Goal: Task Accomplishment & Management: Use online tool/utility

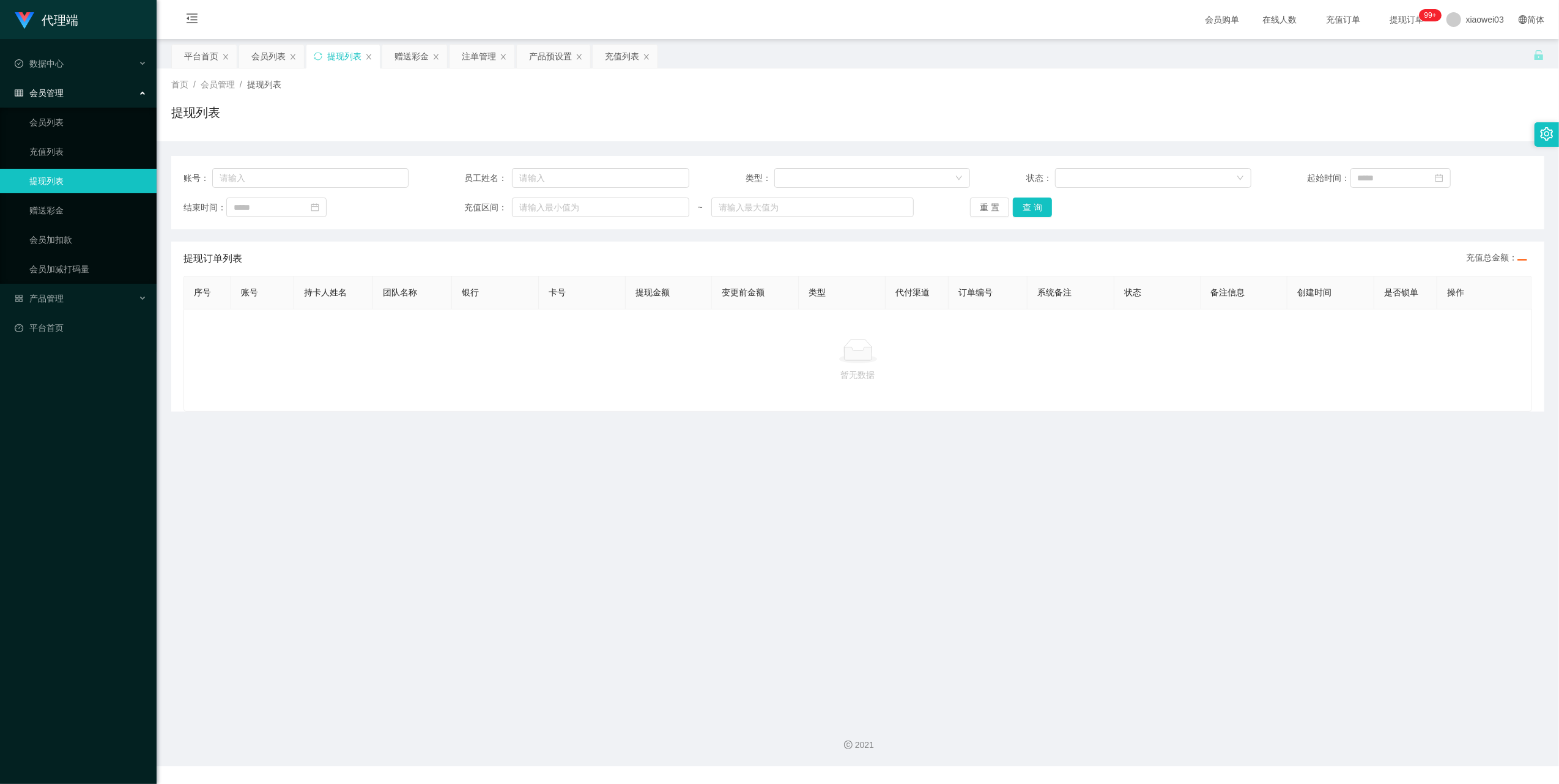
click at [1403, 20] on span "提现订单 99+" at bounding box center [1407, 20] width 47 height 9
click at [1466, 26] on span "xiaowei03" at bounding box center [1485, 20] width 38 height 39
click at [412, 61] on div "赠送彩金" at bounding box center [412, 55] width 34 height 23
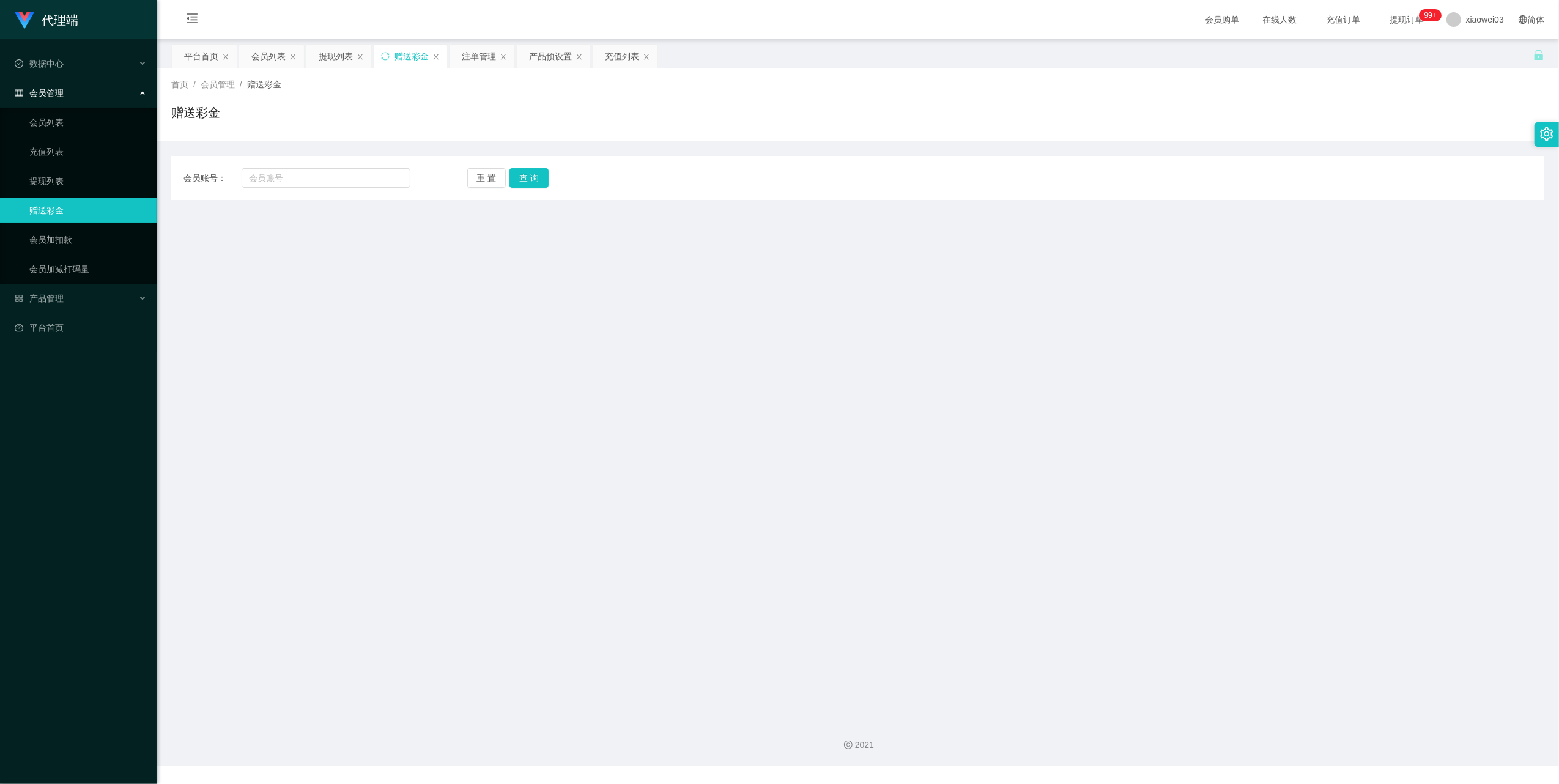
click at [478, 69] on div "首页 / 会员管理 / 赠送彩金 / 赠送彩金" at bounding box center [858, 104] width 1403 height 72
click at [480, 59] on div "注单管理" at bounding box center [479, 55] width 34 height 23
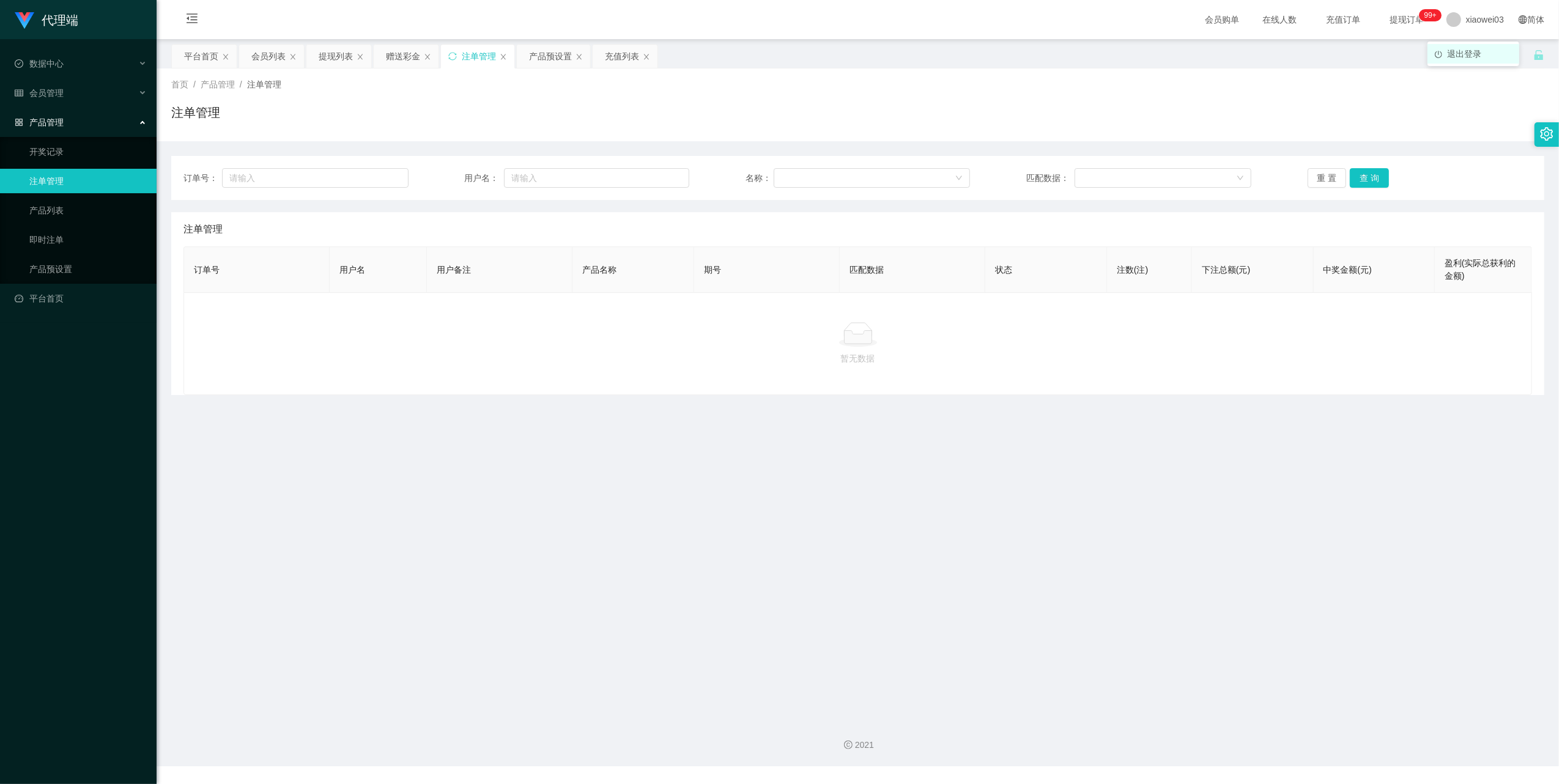
click at [1470, 53] on span "退出登录" at bounding box center [1464, 53] width 34 height 9
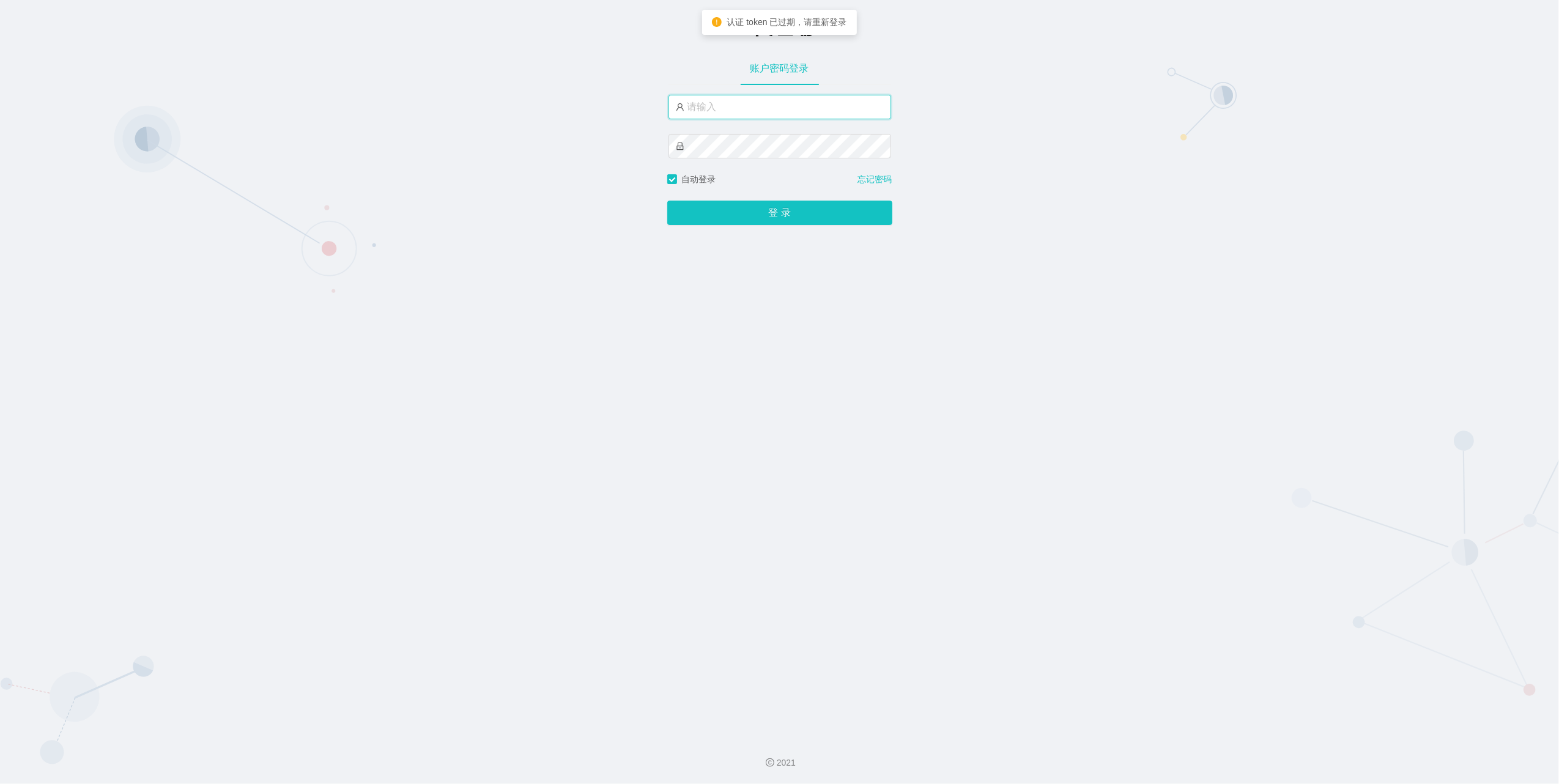
type input "xiaowei03"
click at [739, 210] on button "登 录" at bounding box center [780, 212] width 225 height 25
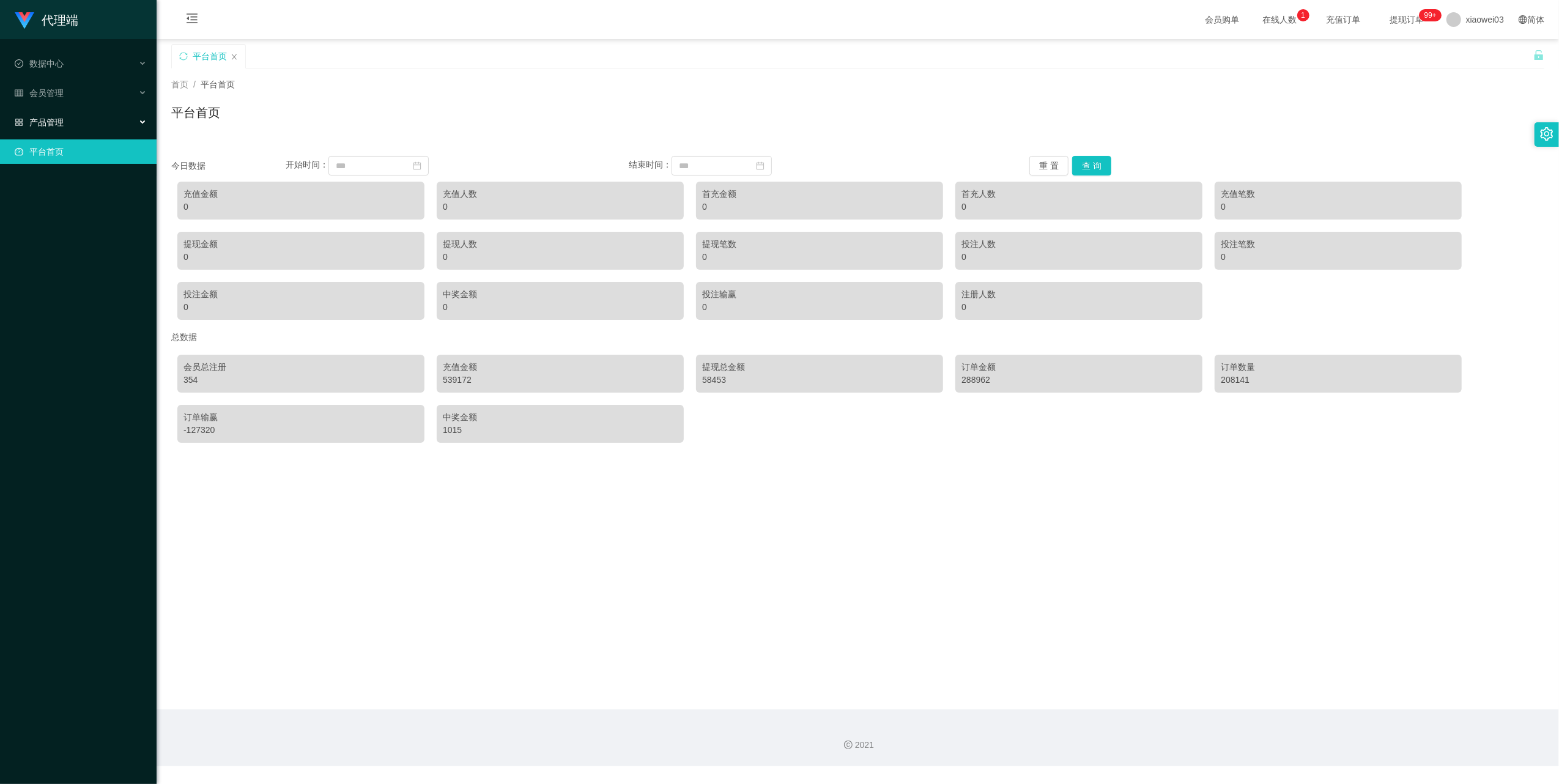
click at [92, 116] on div "产品管理" at bounding box center [78, 122] width 157 height 25
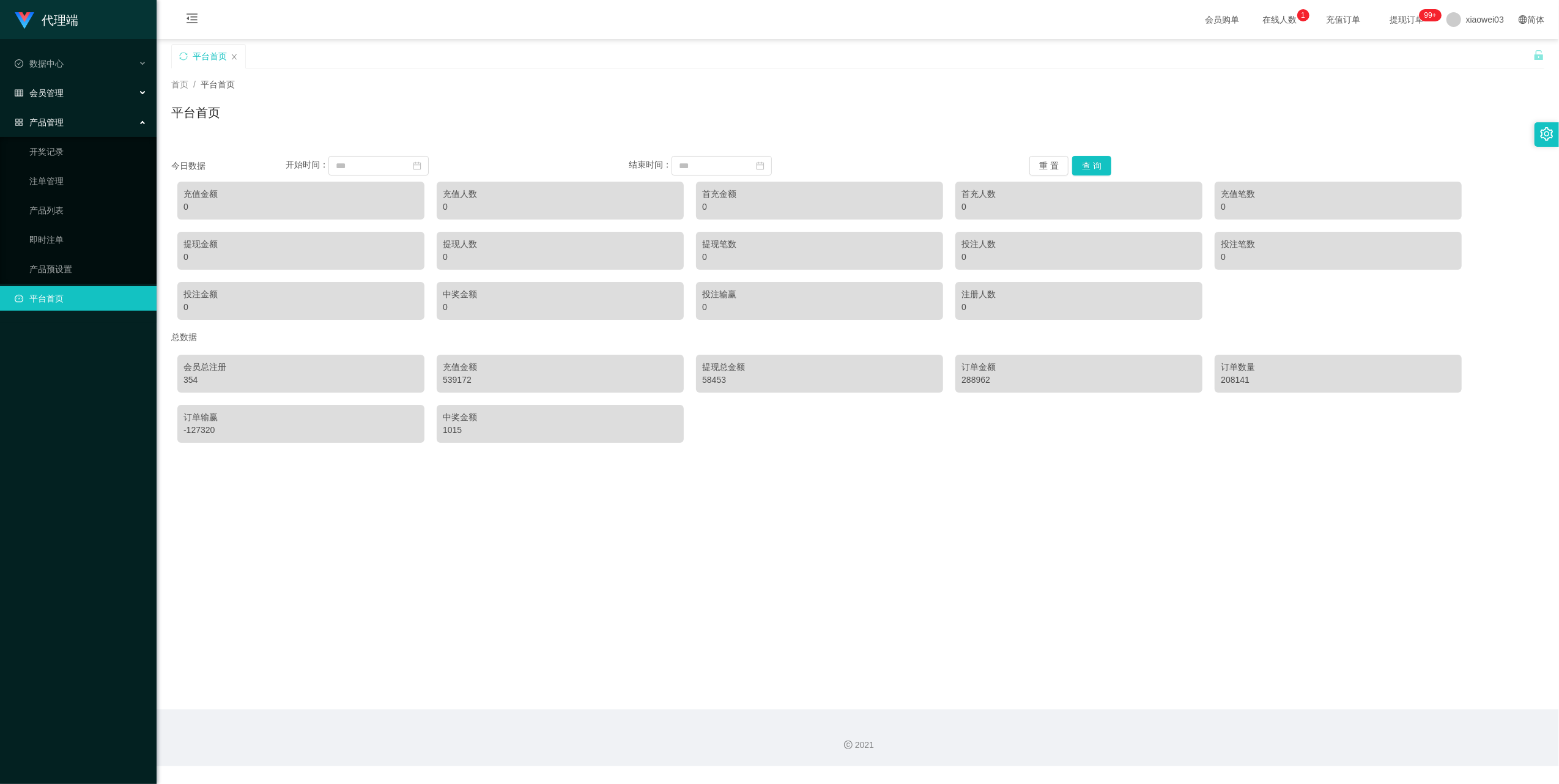
click at [92, 91] on div "会员管理" at bounding box center [78, 93] width 157 height 25
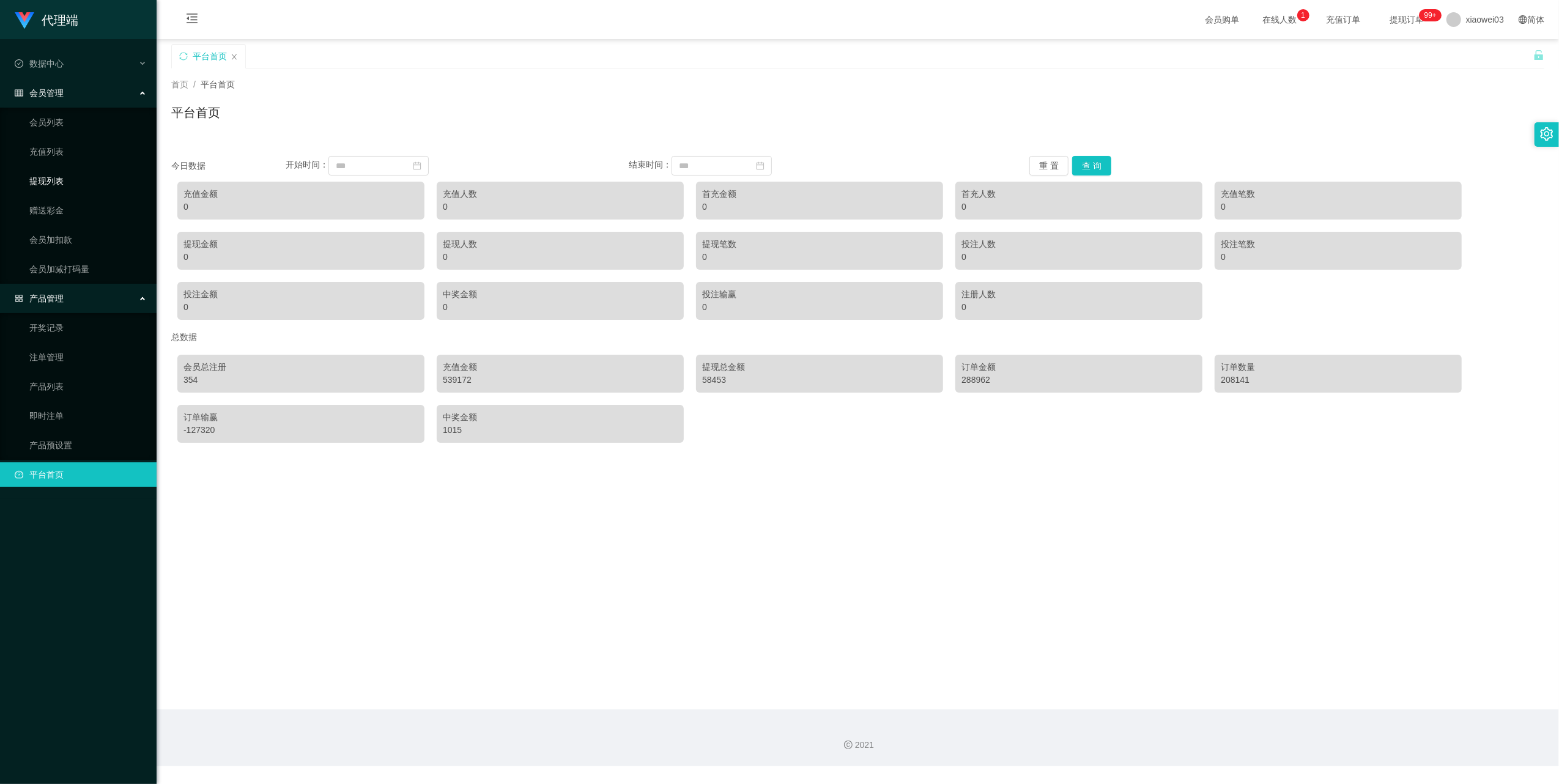
click at [55, 179] on link "提现列表" at bounding box center [88, 181] width 118 height 25
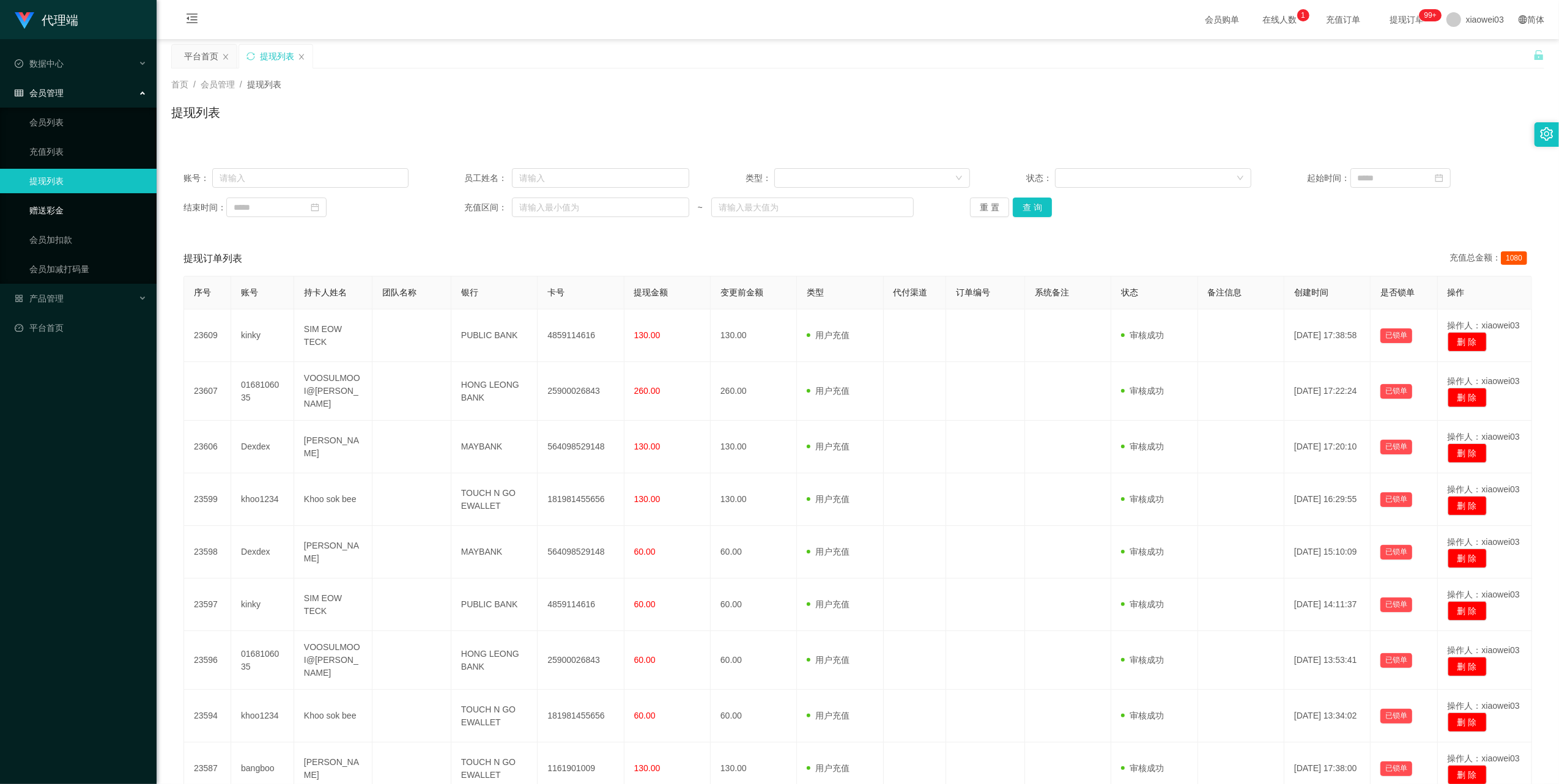
click at [61, 203] on link "赠送彩金" at bounding box center [88, 210] width 118 height 25
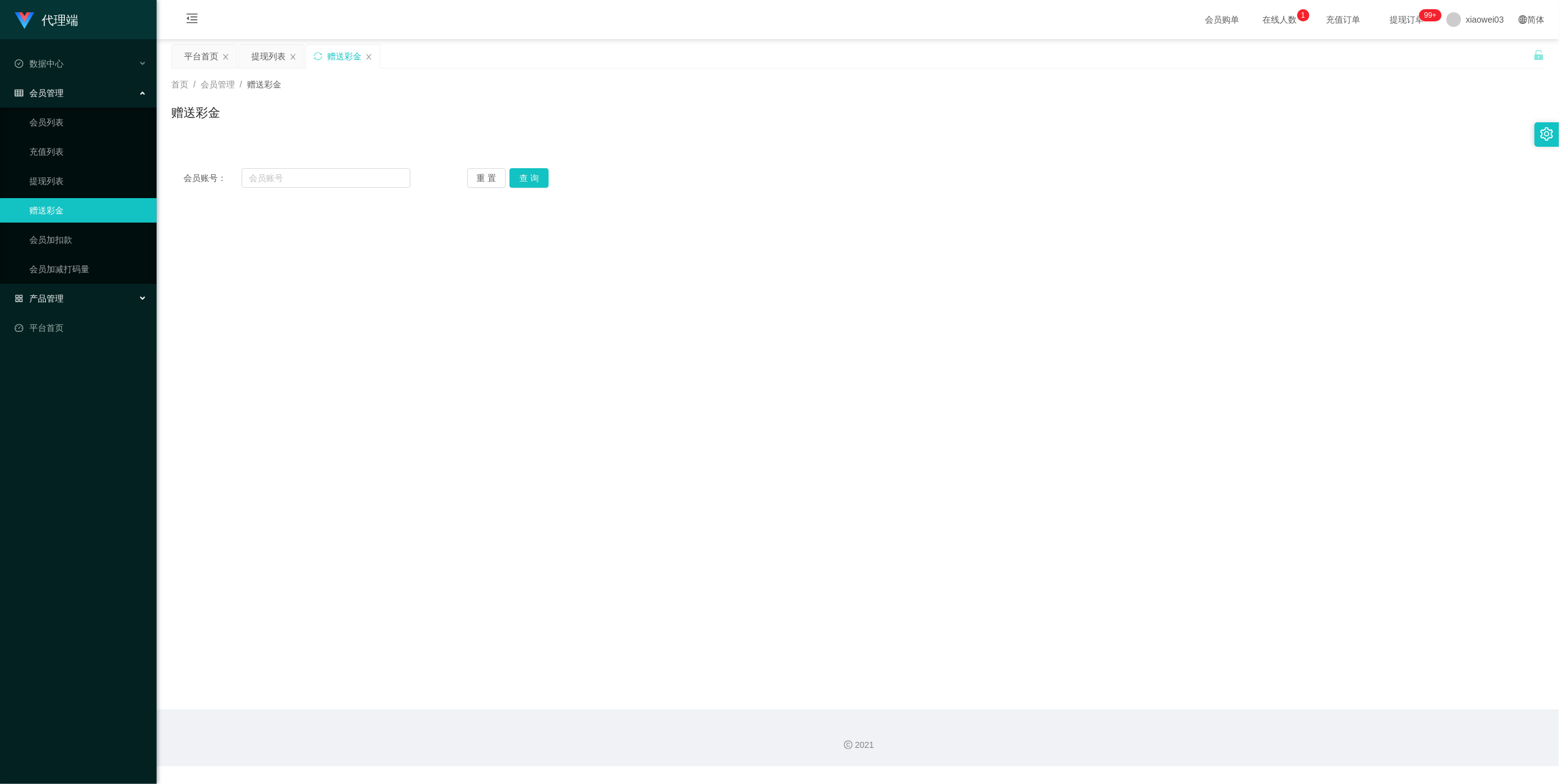
click at [91, 292] on div "产品管理" at bounding box center [78, 298] width 157 height 25
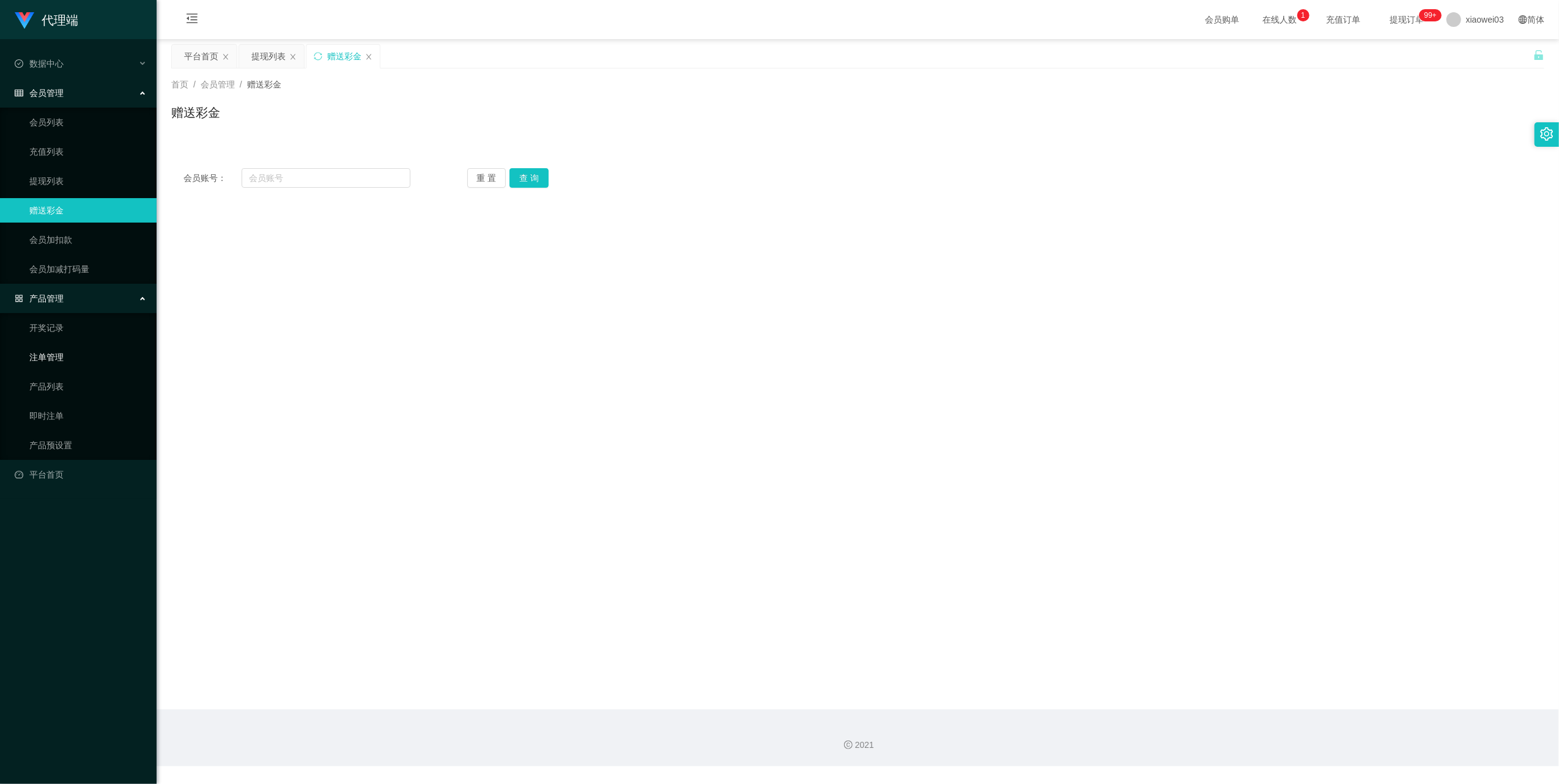
click at [55, 357] on link "注单管理" at bounding box center [88, 357] width 118 height 25
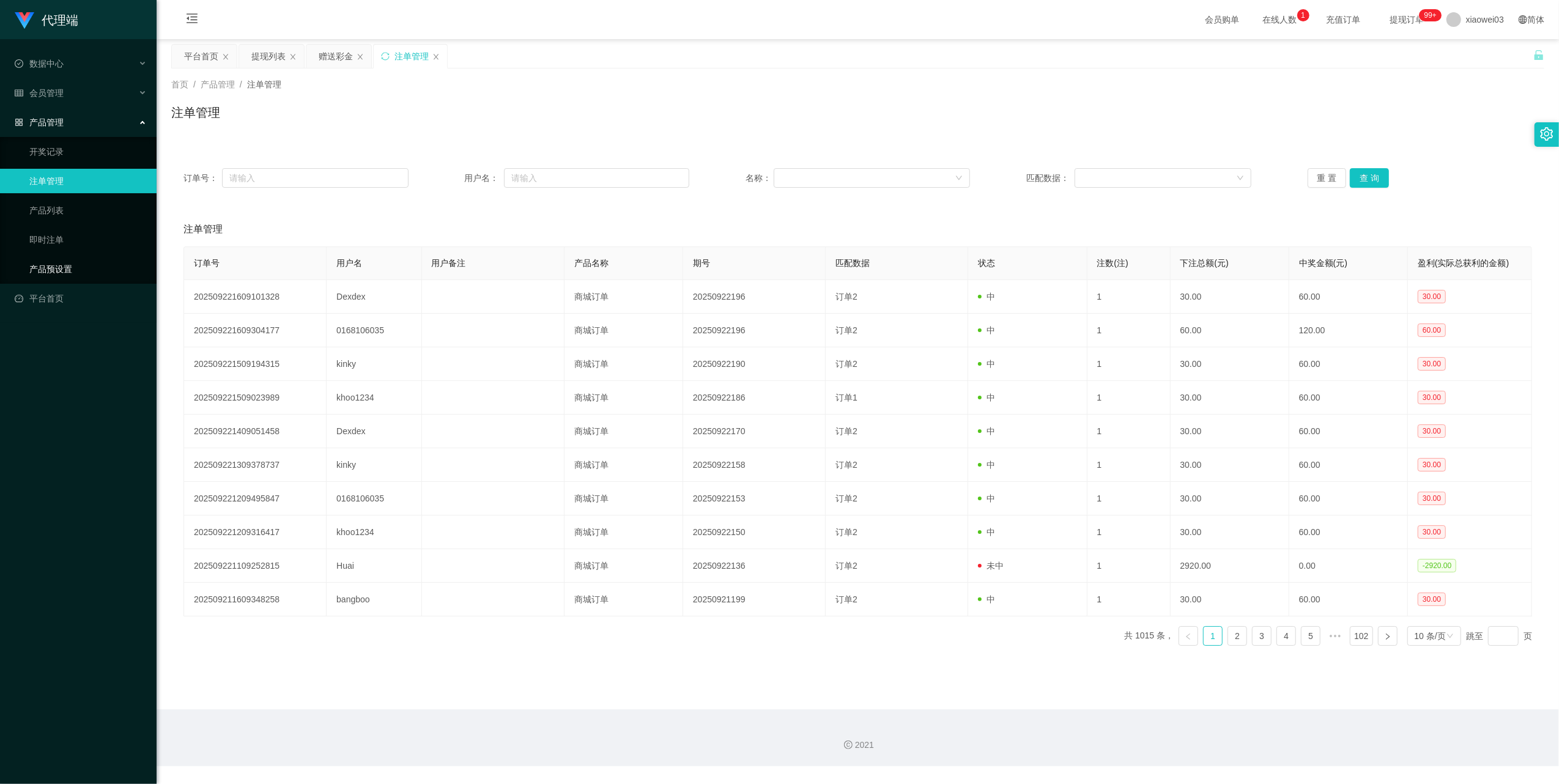
click at [55, 264] on link "产品预设置" at bounding box center [88, 268] width 118 height 25
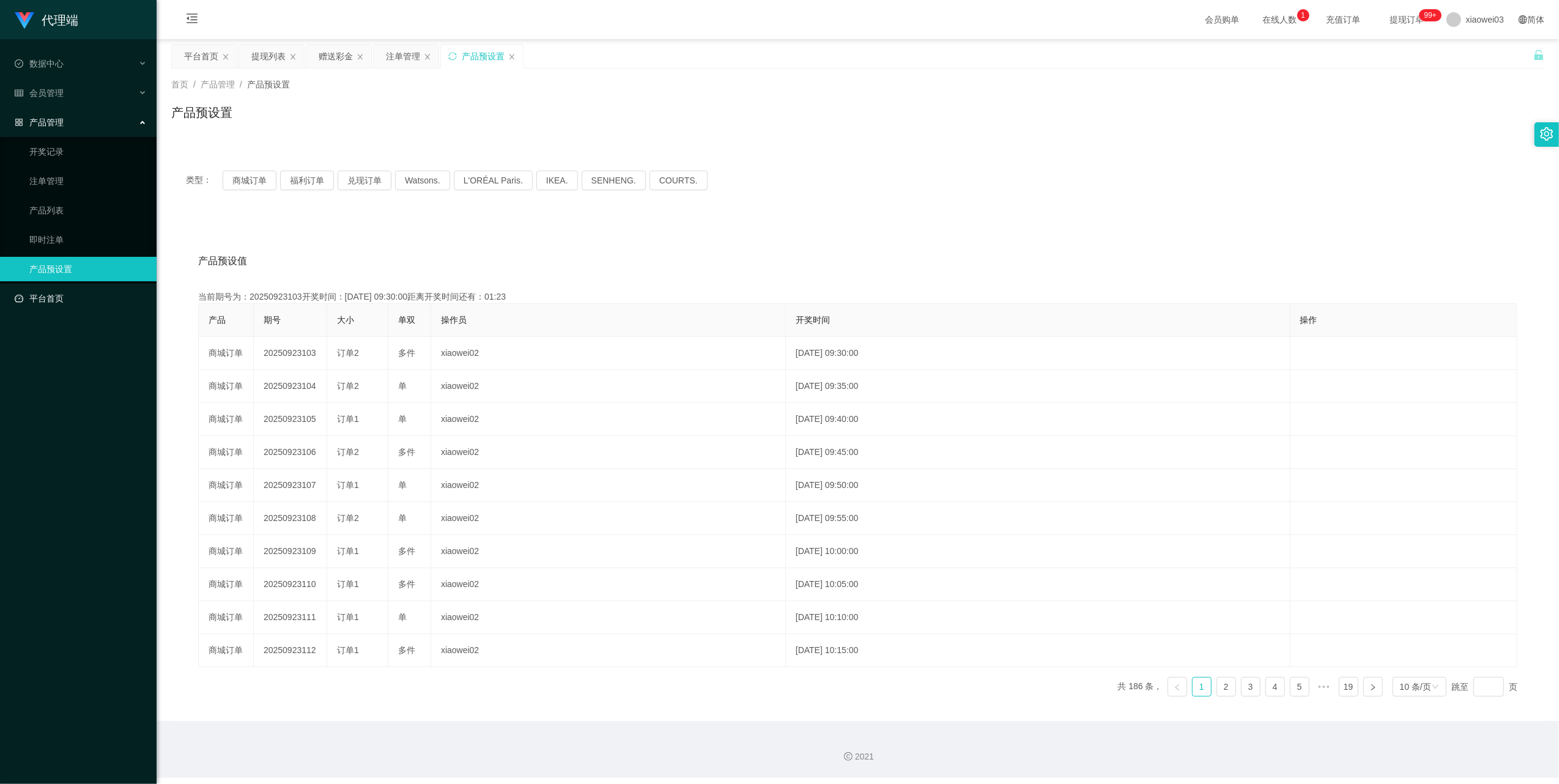
click at [56, 292] on link "平台首页" at bounding box center [80, 298] width 132 height 25
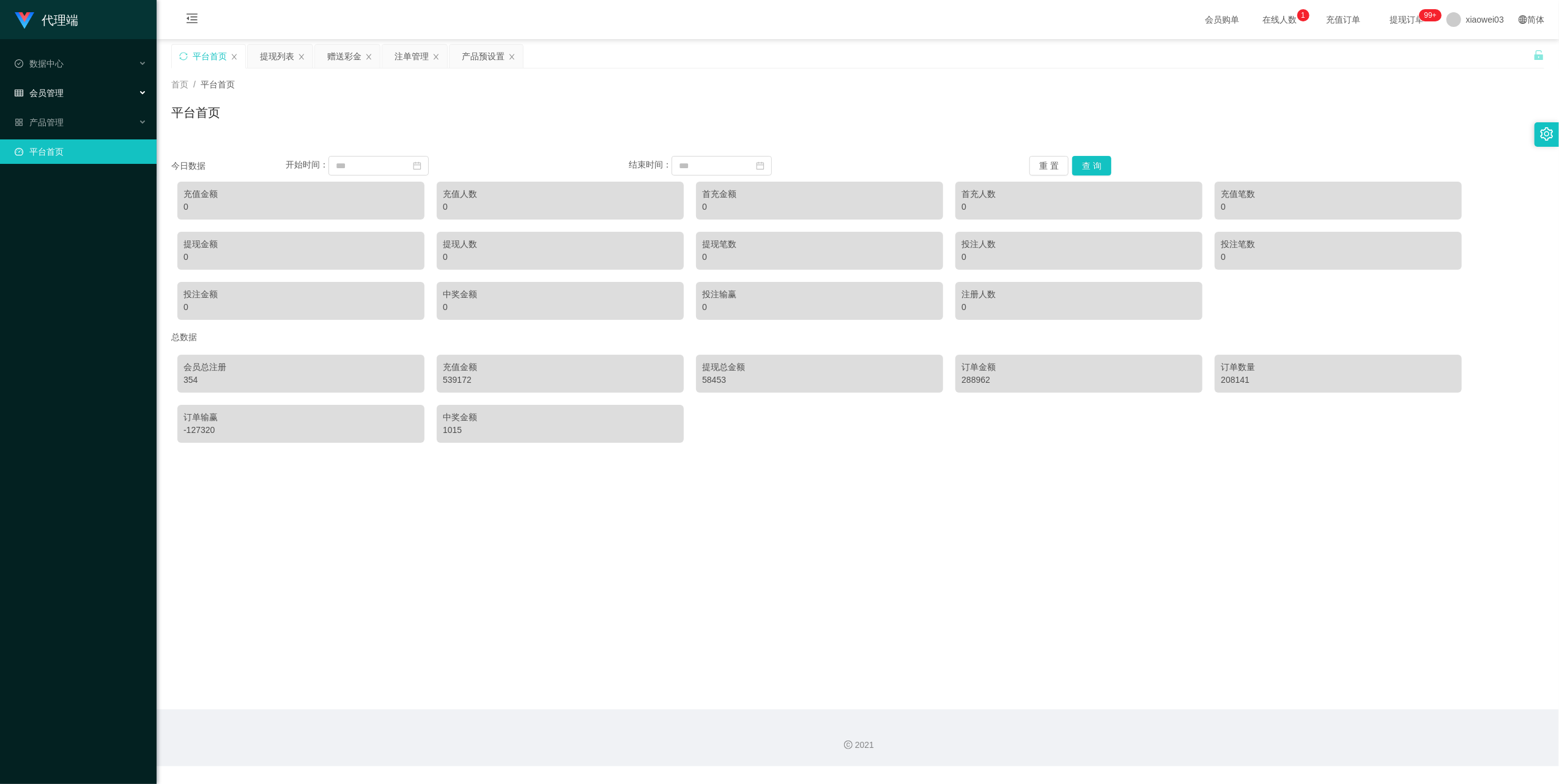
click at [107, 91] on div "会员管理" at bounding box center [78, 93] width 157 height 25
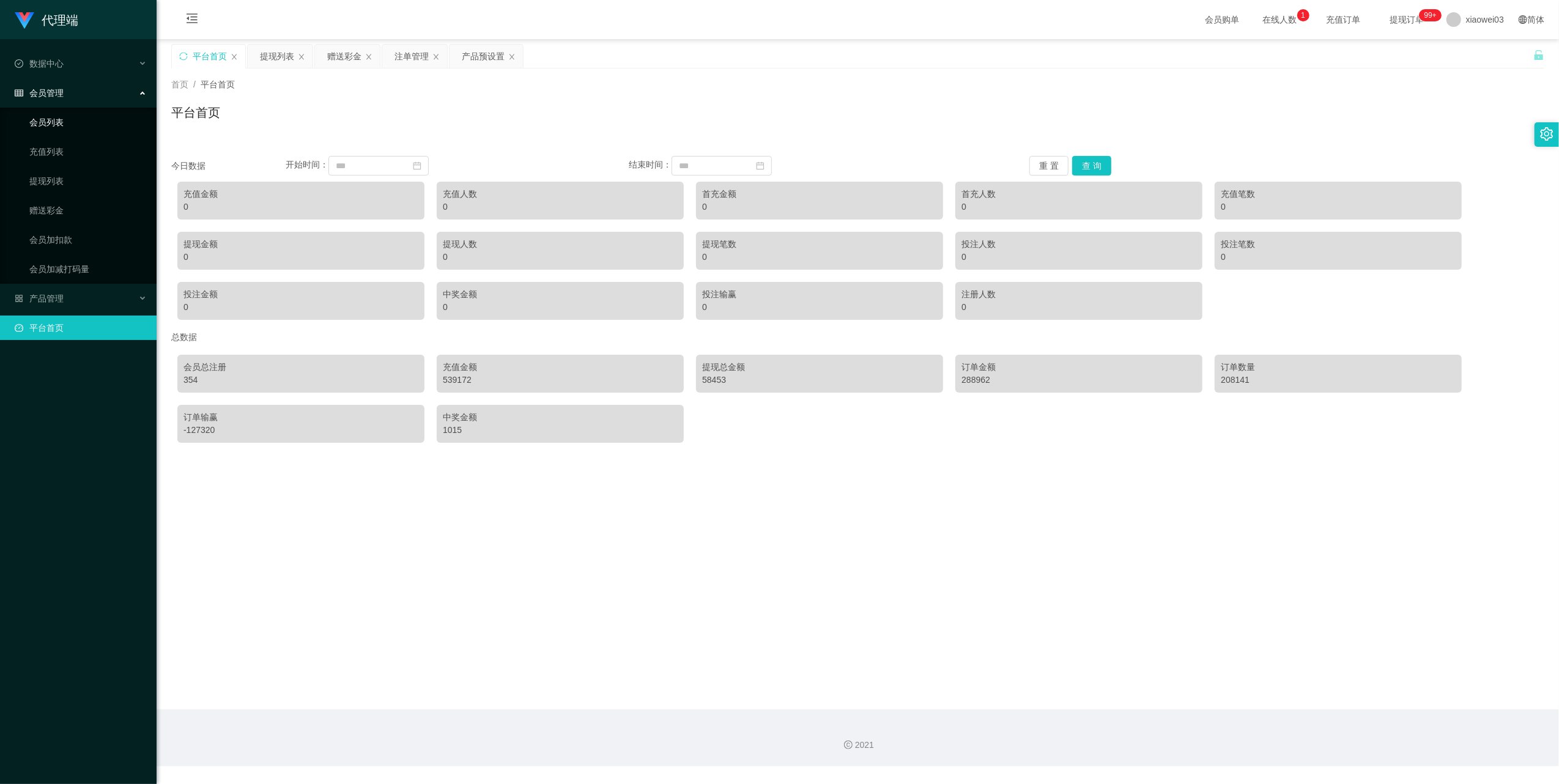
click at [55, 118] on link "会员列表" at bounding box center [88, 122] width 118 height 25
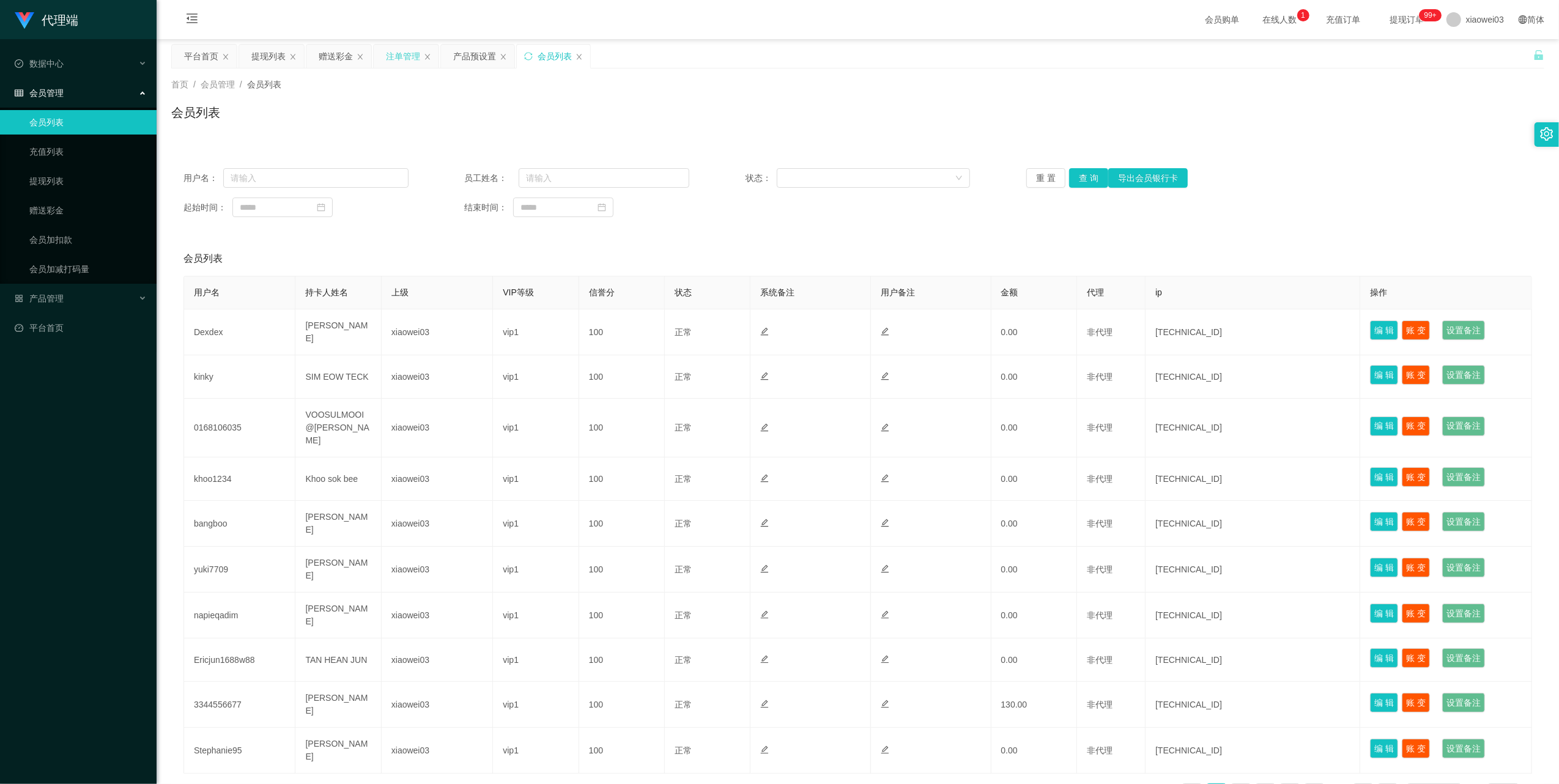
click at [413, 57] on div "注单管理" at bounding box center [403, 55] width 34 height 23
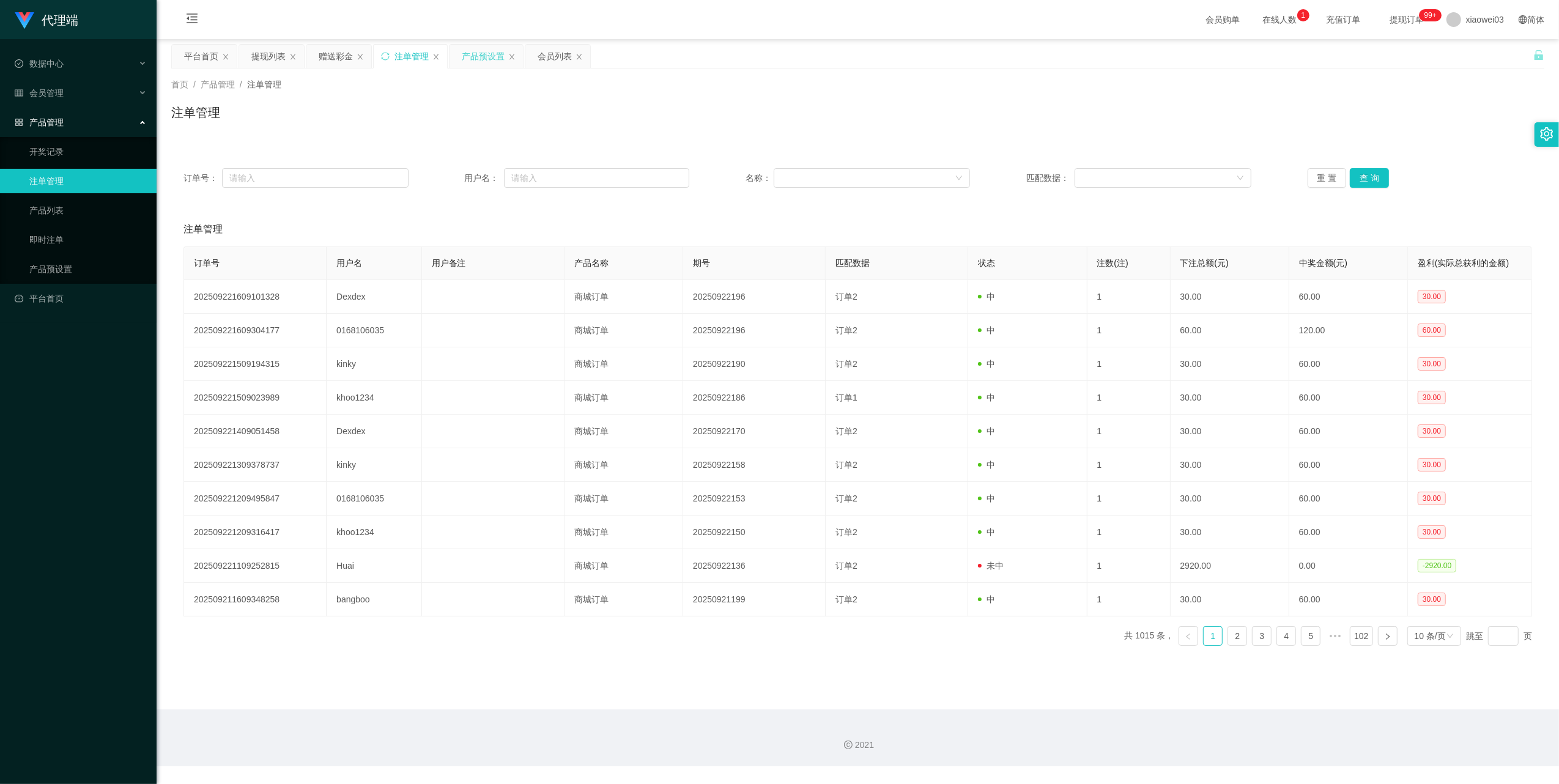
click at [481, 57] on div "产品预设置" at bounding box center [483, 55] width 43 height 23
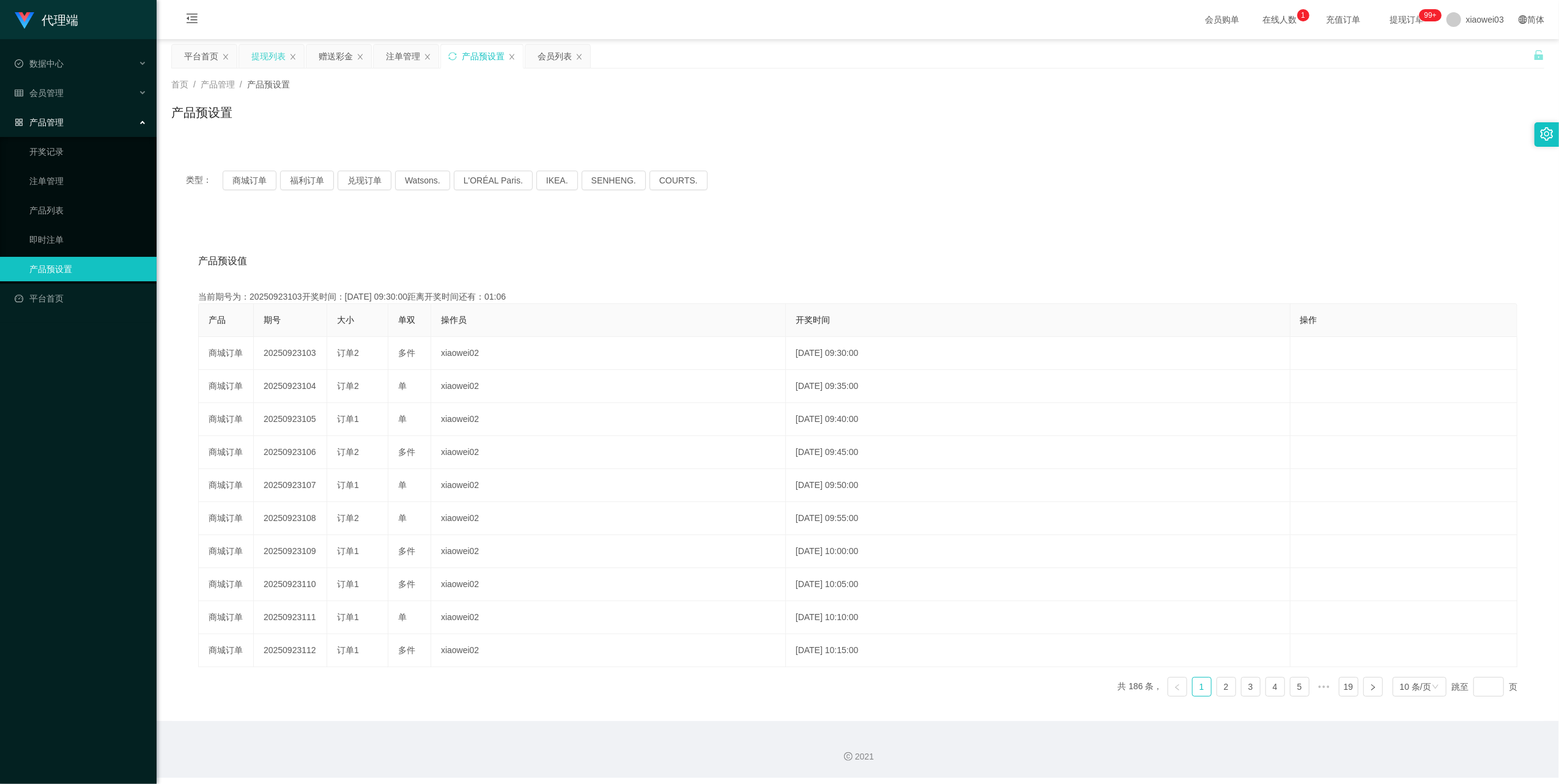
click at [257, 62] on div "提现列表" at bounding box center [268, 55] width 34 height 23
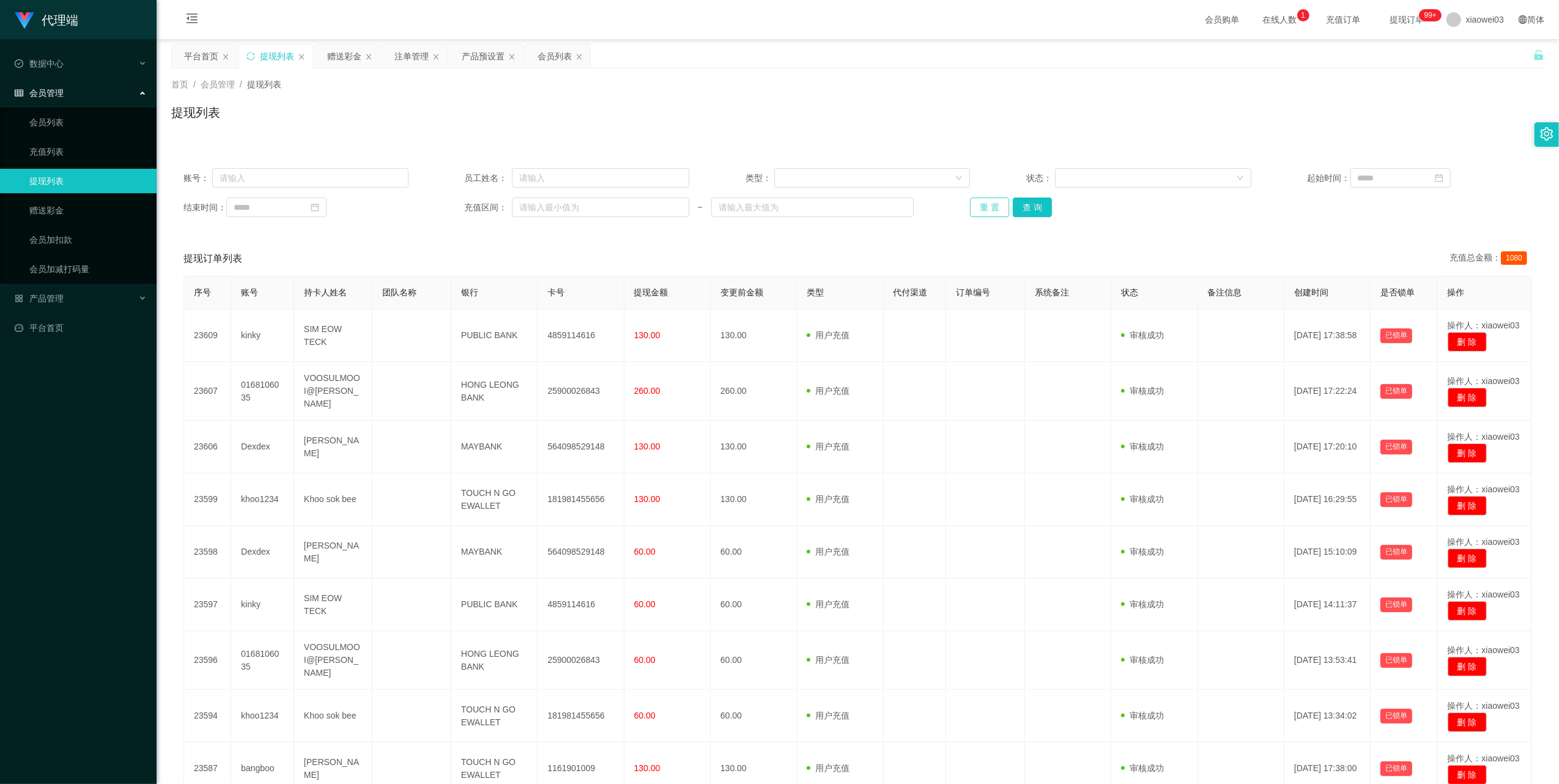
click at [990, 202] on button "重 置" at bounding box center [990, 207] width 39 height 20
click at [350, 64] on div "赠送彩金" at bounding box center [344, 55] width 34 height 23
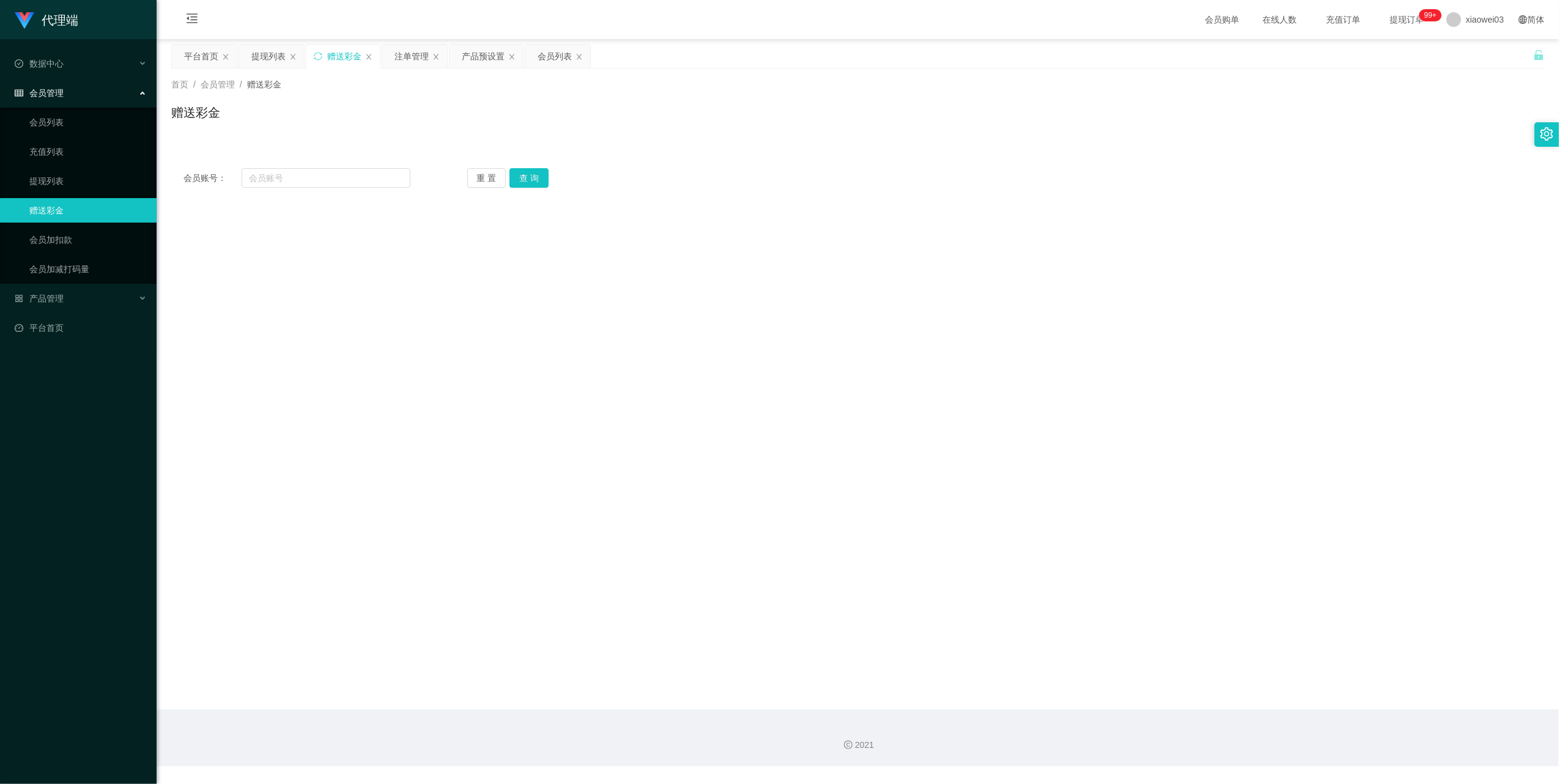
click at [401, 72] on div "首页 / 会员管理 / 赠送彩金 / 赠送彩金" at bounding box center [858, 104] width 1403 height 72
click at [402, 56] on div "注单管理" at bounding box center [412, 55] width 34 height 23
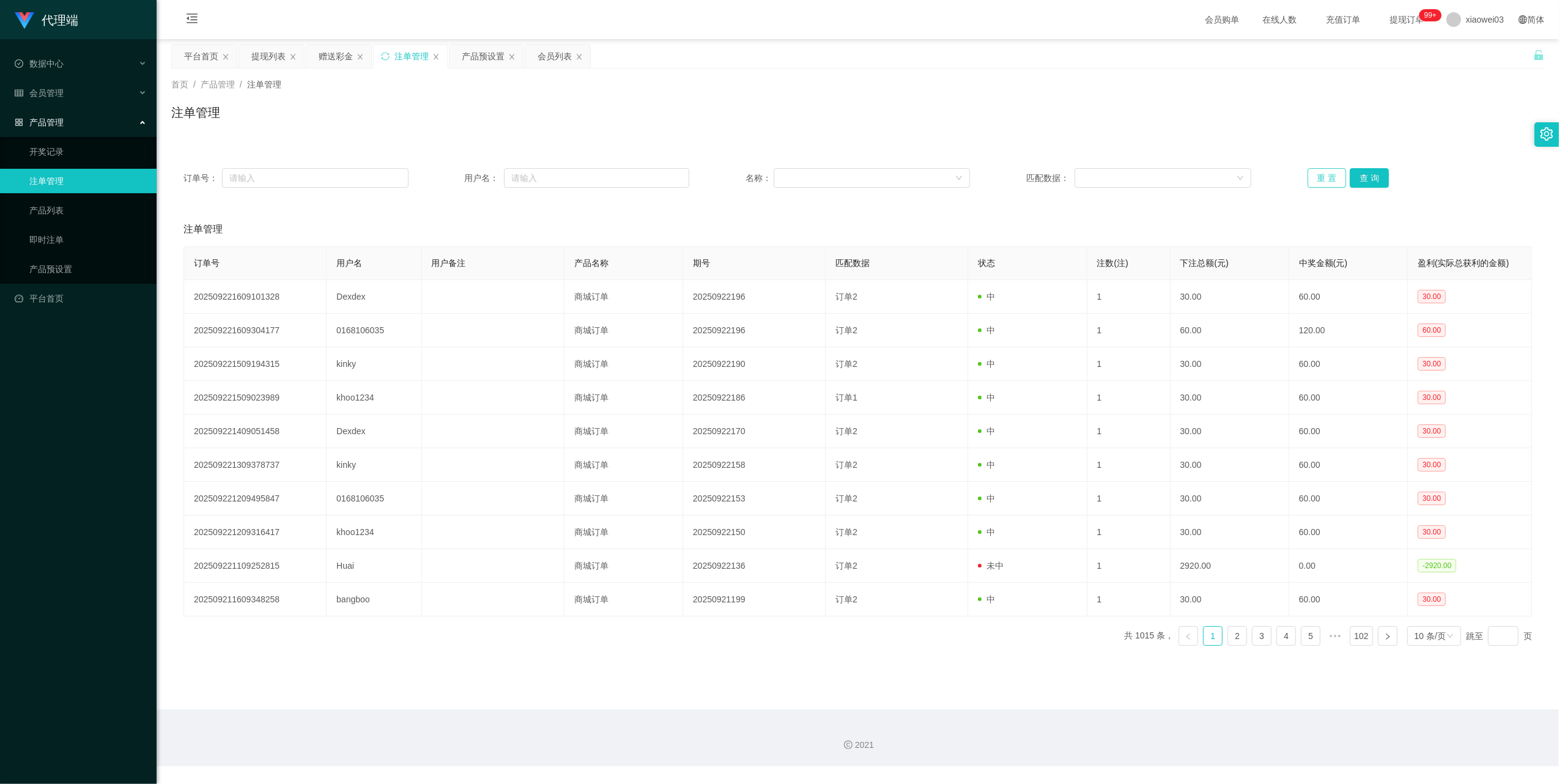
click at [1327, 172] on button "重 置" at bounding box center [1327, 177] width 39 height 20
click at [488, 70] on div "首页 / 产品管理 / 注单管理 / 注单管理" at bounding box center [858, 104] width 1403 height 72
click at [485, 66] on div "产品预设置" at bounding box center [483, 55] width 43 height 23
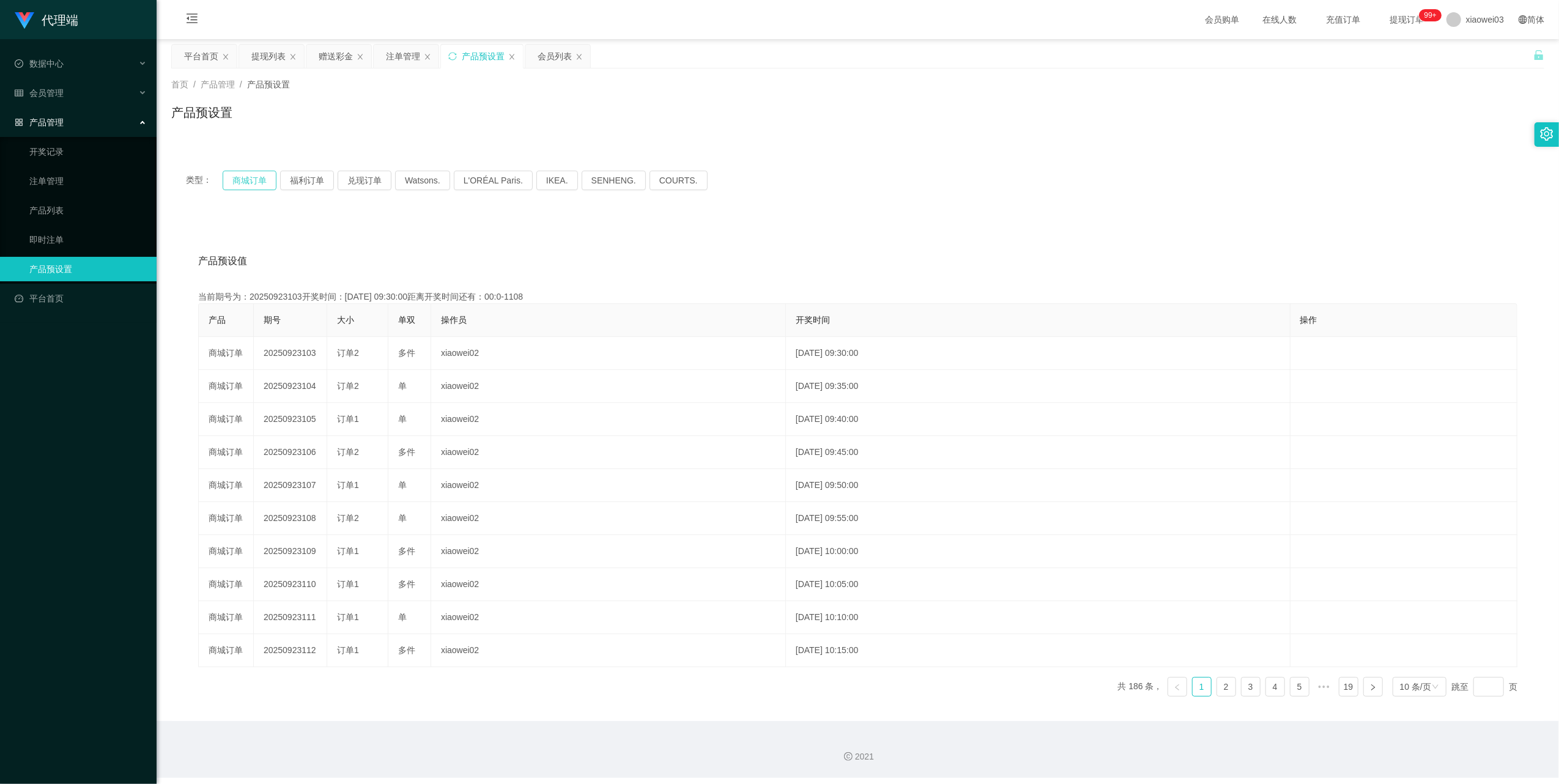
click at [261, 189] on button "商城订单" at bounding box center [249, 180] width 54 height 20
click at [332, 60] on div "赠送彩金" at bounding box center [336, 55] width 34 height 23
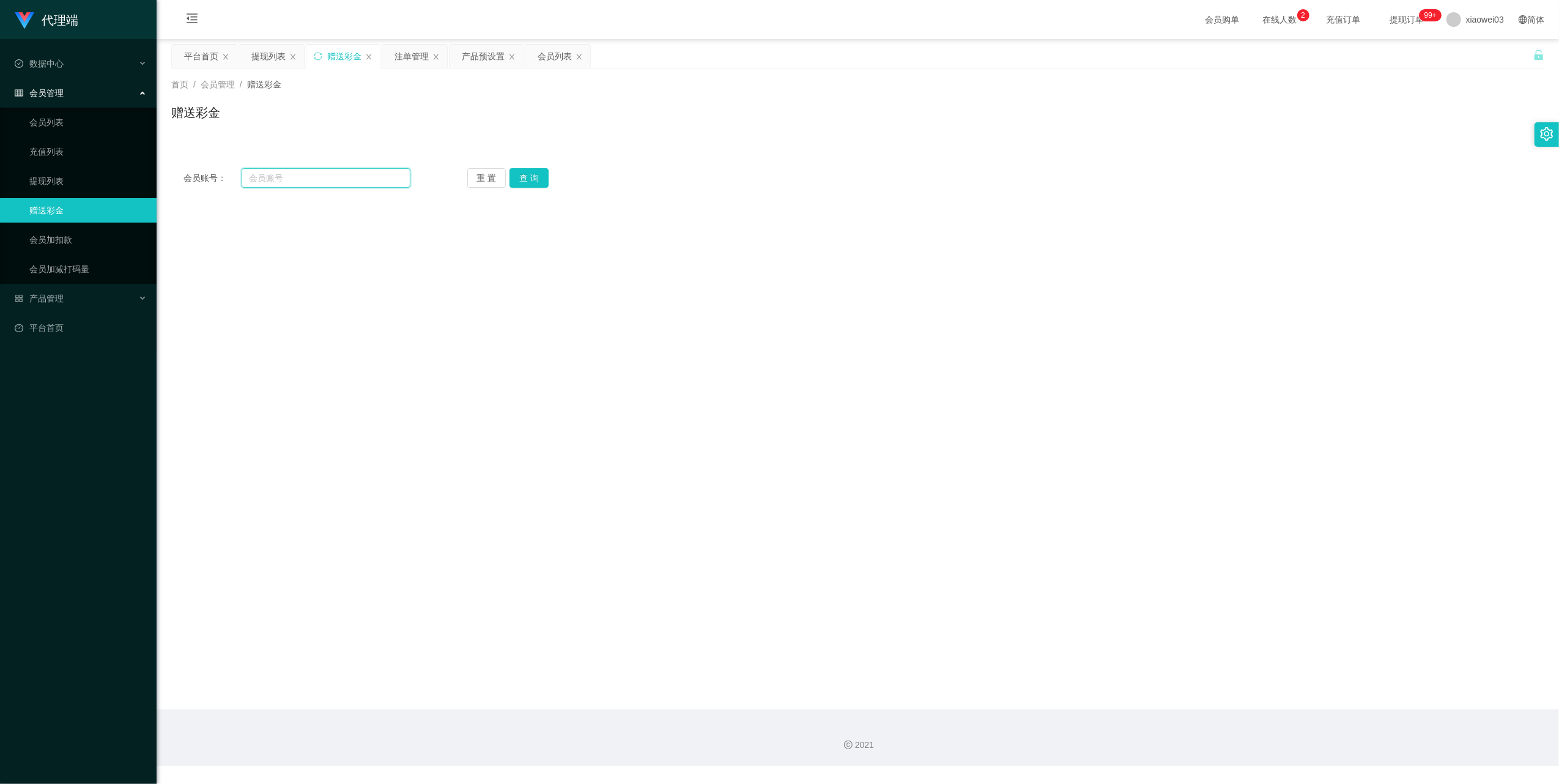
click at [337, 177] on input "text" at bounding box center [326, 177] width 169 height 20
paste input "0168106035"
type input "0168106035"
click at [540, 184] on button "查 询" at bounding box center [529, 177] width 39 height 20
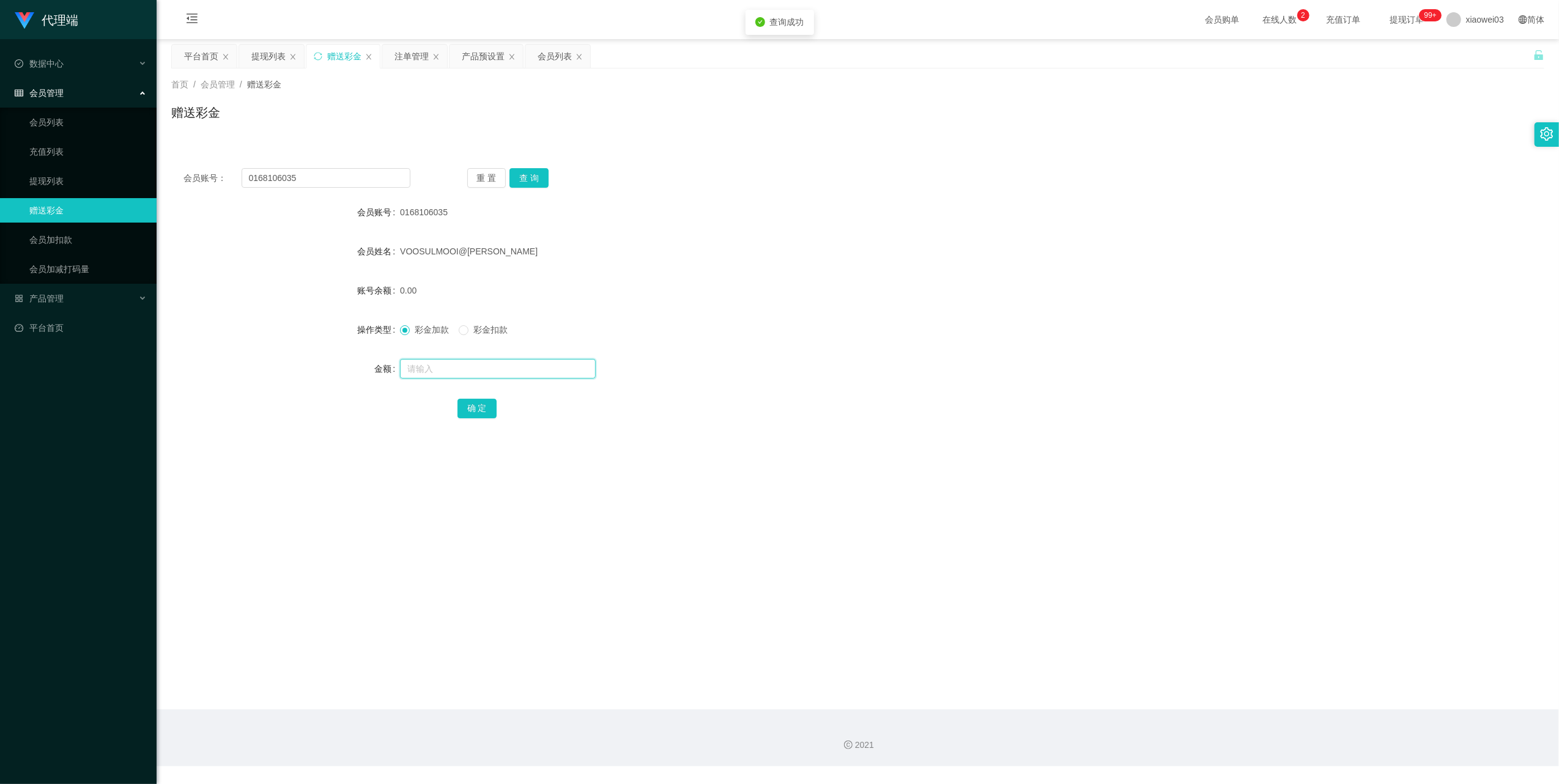
click at [450, 366] on input "text" at bounding box center [498, 368] width 196 height 20
type input "500"
click at [482, 400] on button "确 定" at bounding box center [477, 408] width 39 height 20
click at [527, 180] on button "查 询" at bounding box center [529, 177] width 39 height 20
drag, startPoint x: 417, startPoint y: 62, endPoint x: 414, endPoint y: 104, distance: 42.1
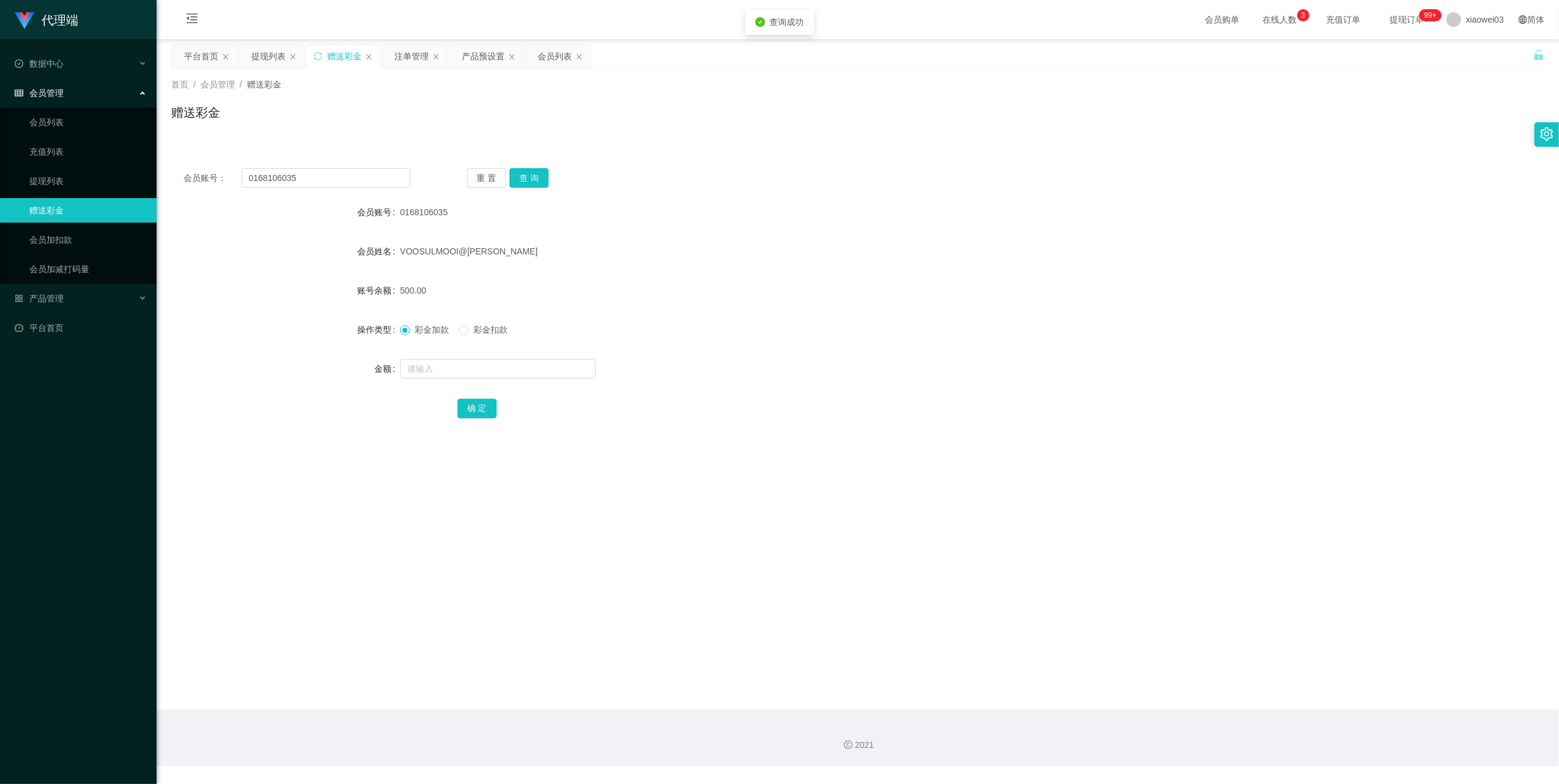
click at [414, 104] on div "关闭左侧 关闭右侧 关闭其它 刷新页面 平台首页 提现列表 赠送彩金 注单管理 产品预设置 会员列表 首页 / 会员管理 / 赠送彩金 / 赠送彩金 会员账号…" at bounding box center [857, 245] width 1373 height 403
click at [326, 179] on input "0168106035" at bounding box center [326, 177] width 169 height 20
drag, startPoint x: 404, startPoint y: 49, endPoint x: 421, endPoint y: 62, distance: 21.4
click at [404, 49] on div "注单管理" at bounding box center [412, 55] width 34 height 23
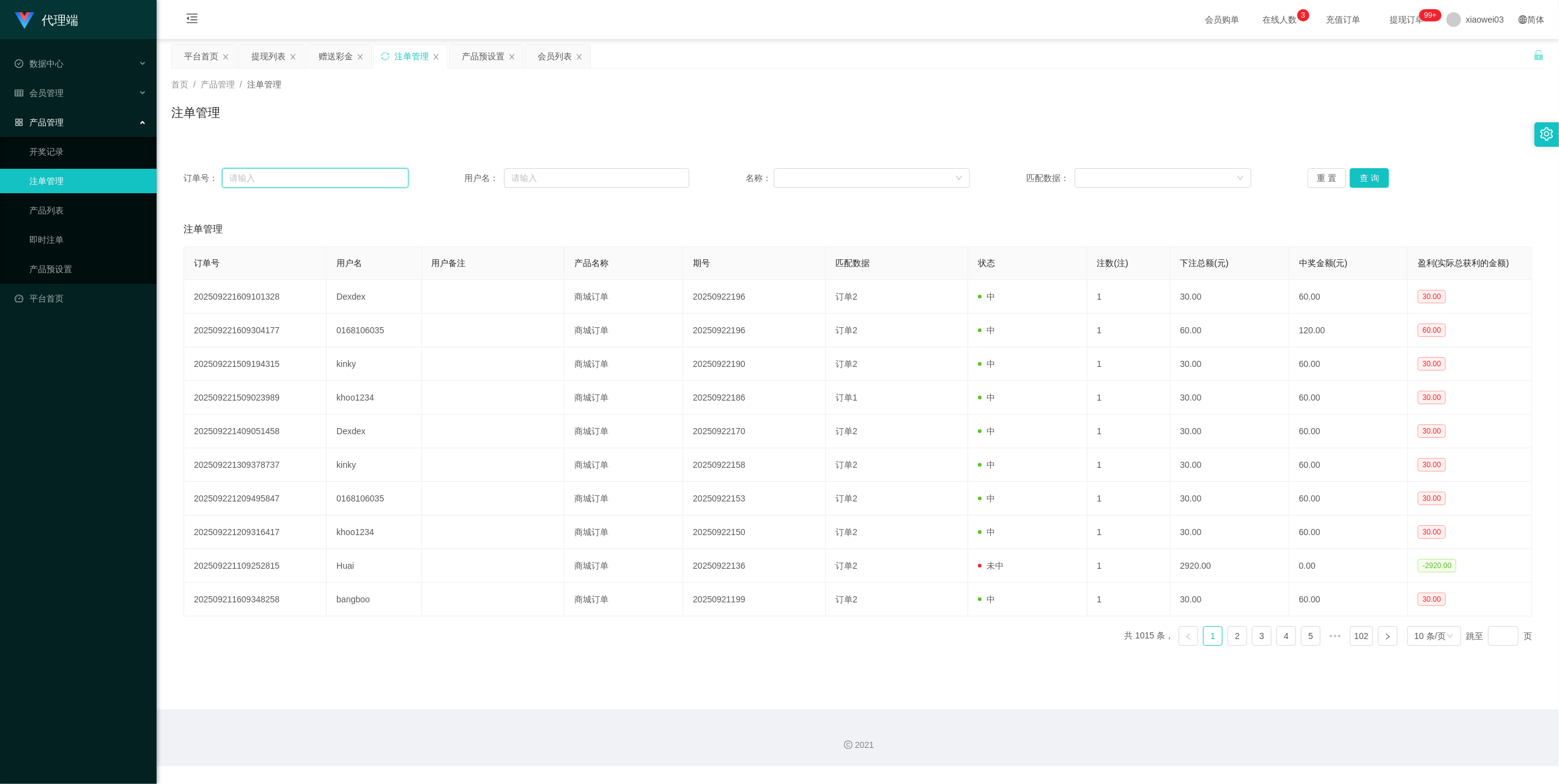
click at [353, 179] on input "text" at bounding box center [315, 177] width 187 height 20
click at [603, 177] on input "text" at bounding box center [596, 177] width 185 height 20
paste input "0168106035"
type input "0168106035"
click at [1373, 180] on button "查 询" at bounding box center [1370, 177] width 39 height 20
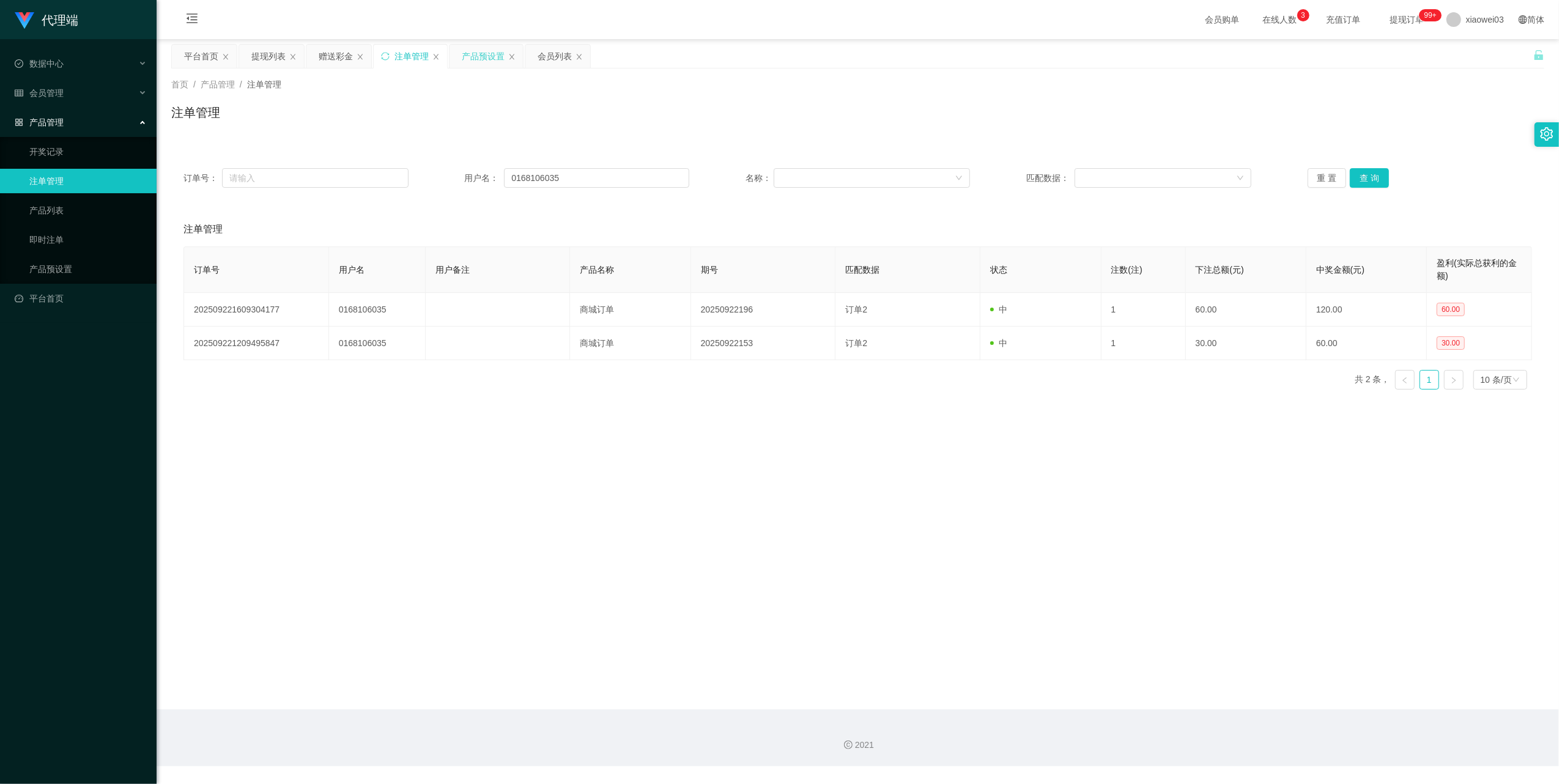
click at [476, 51] on div "产品预设置" at bounding box center [483, 55] width 43 height 23
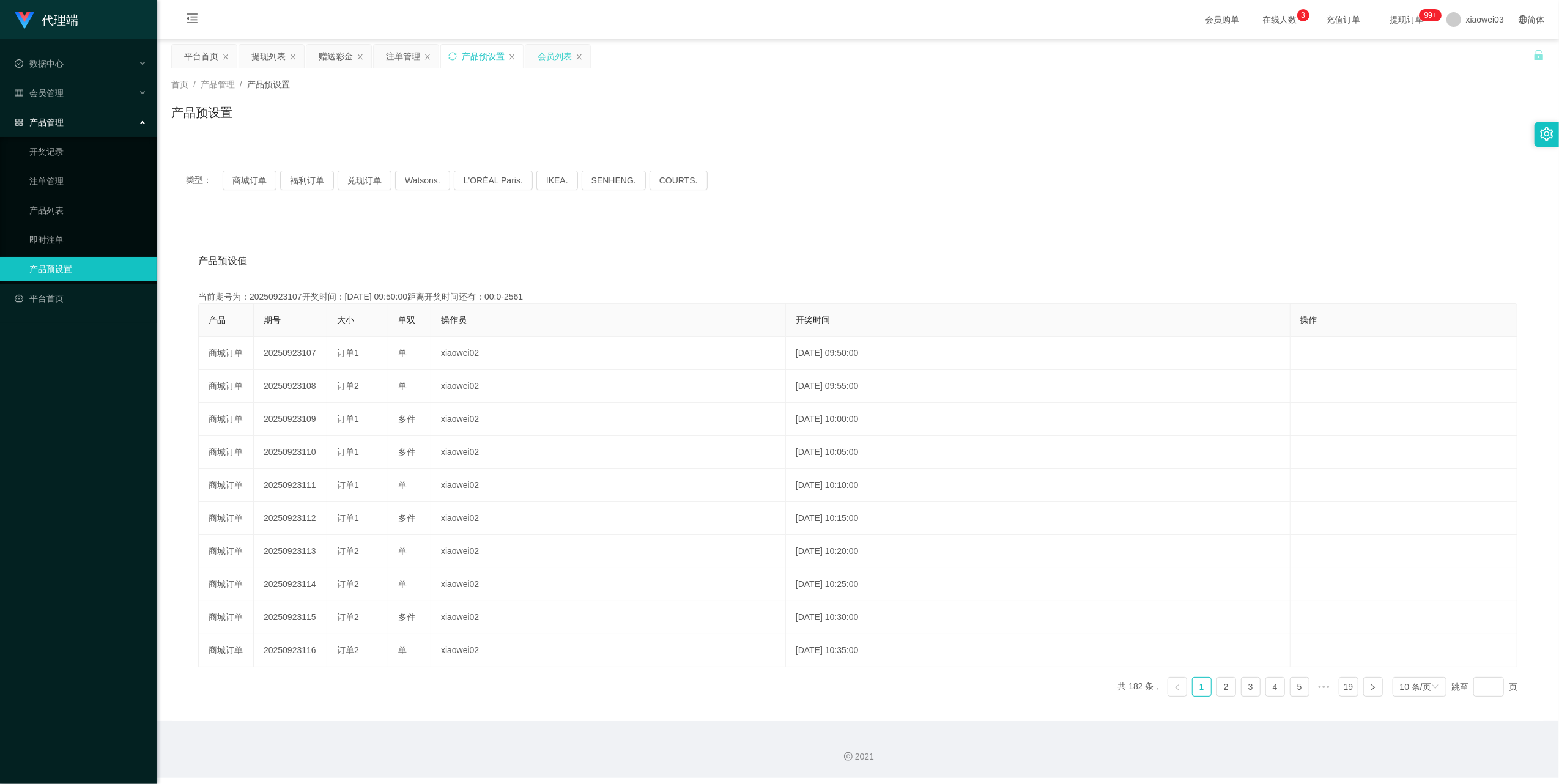
click at [553, 60] on div "会员列表" at bounding box center [555, 55] width 34 height 23
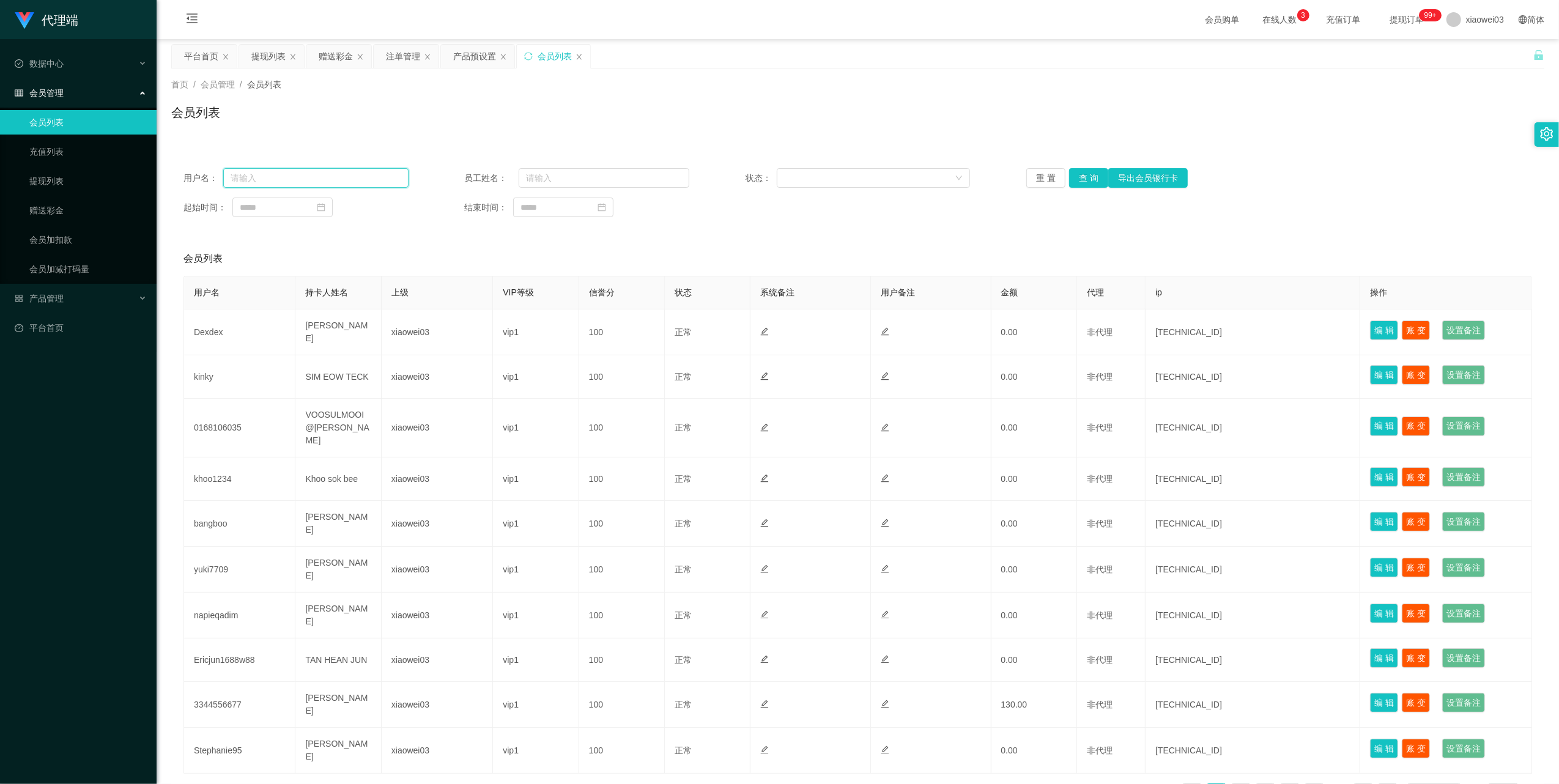
click at [372, 172] on input "text" at bounding box center [315, 177] width 185 height 20
paste input "0168106035"
type input "0168106035"
click at [1083, 181] on button "查 询" at bounding box center [1089, 177] width 39 height 20
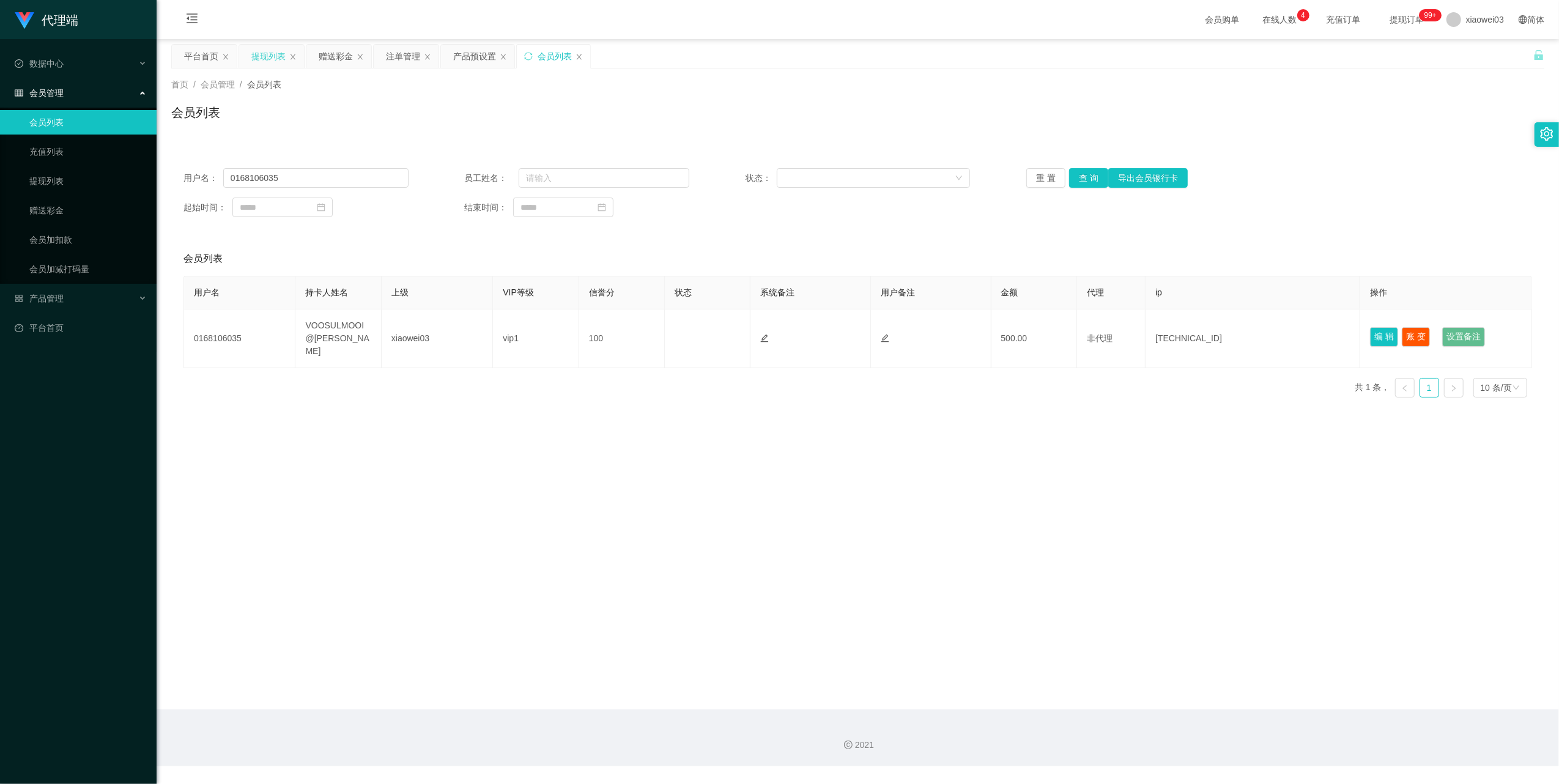
click at [276, 61] on div "提现列表" at bounding box center [268, 55] width 34 height 23
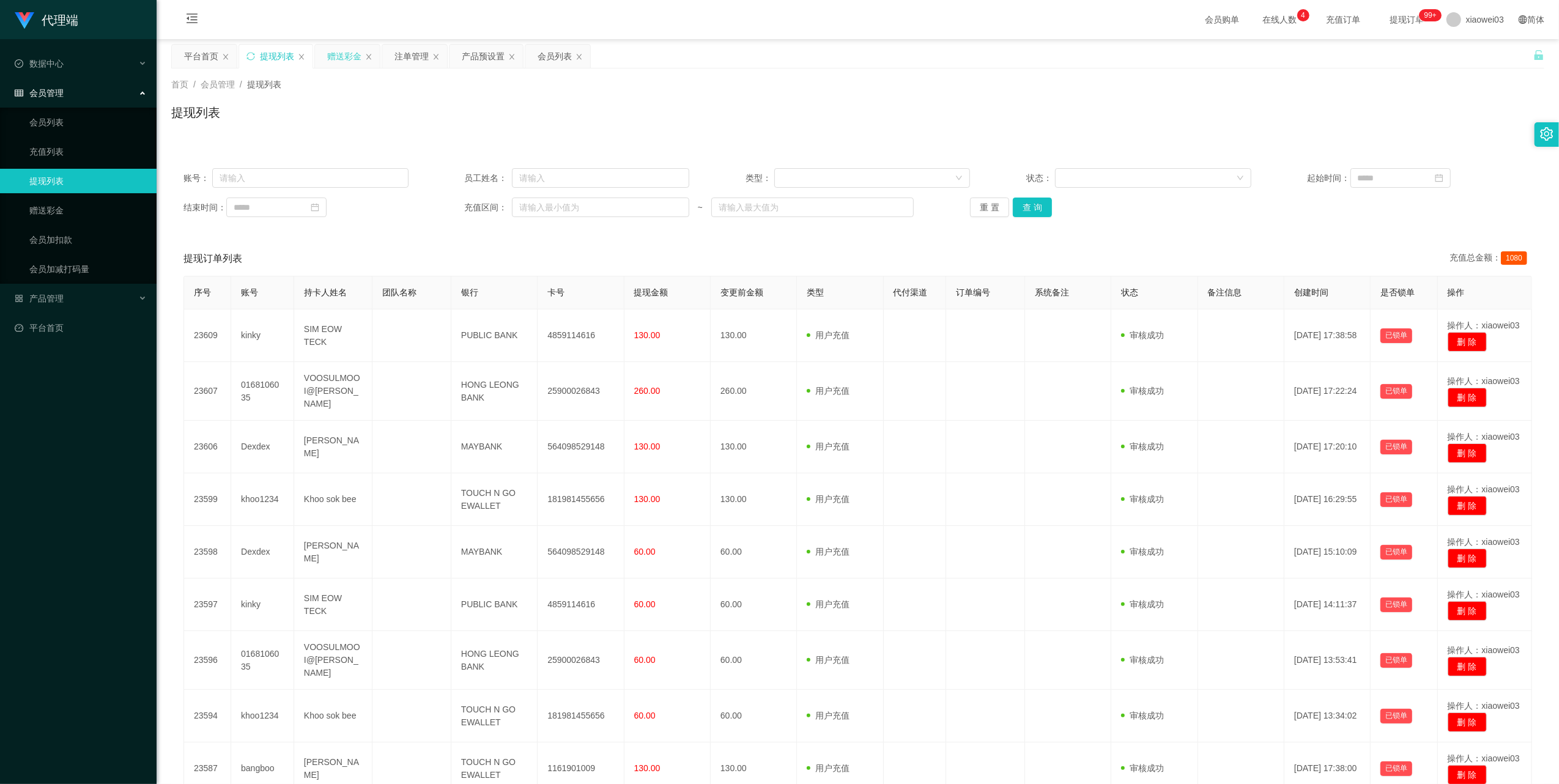
click at [345, 60] on div "赠送彩金" at bounding box center [344, 55] width 34 height 23
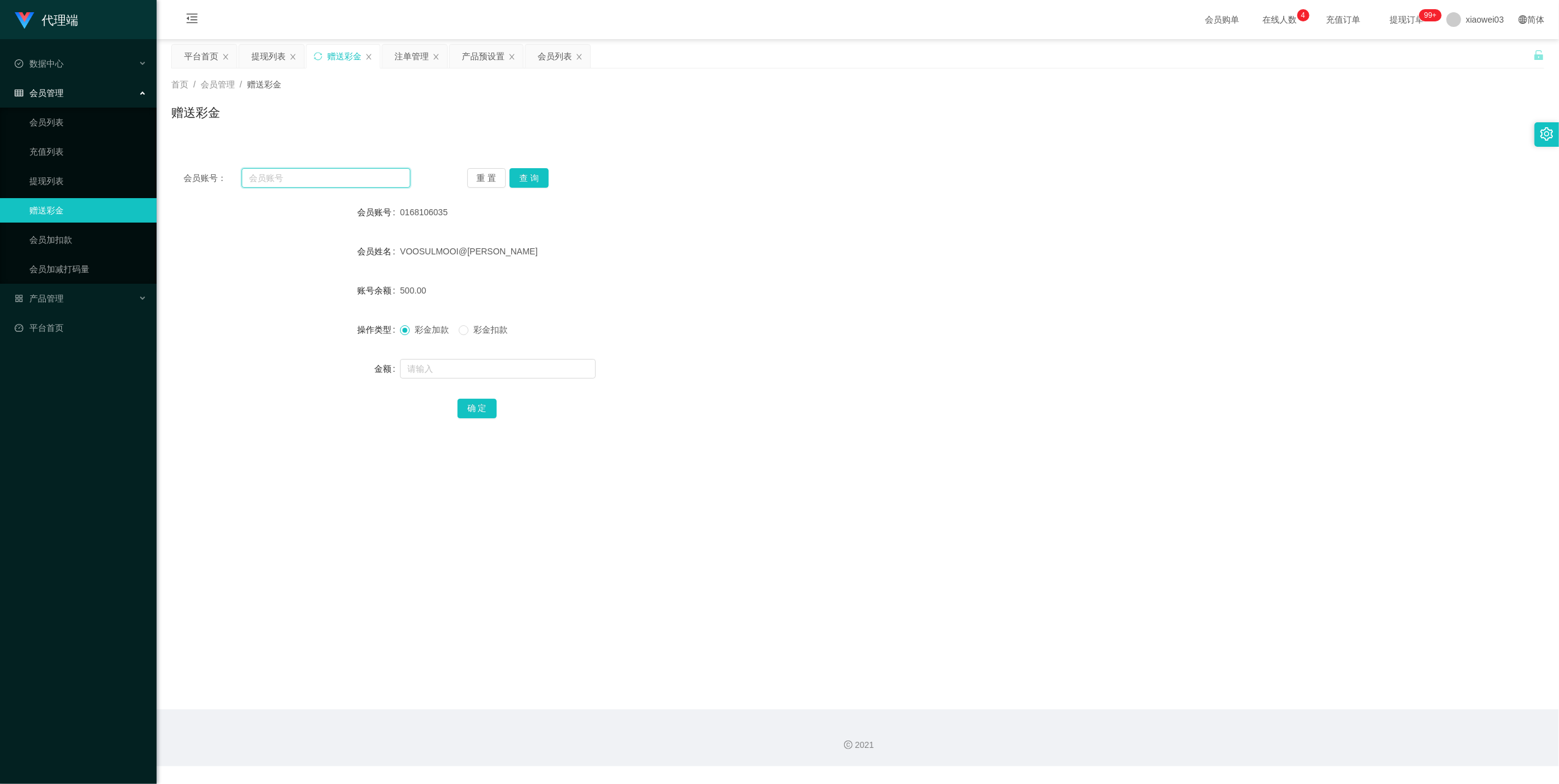
click at [359, 172] on input "text" at bounding box center [326, 177] width 169 height 20
drag, startPoint x: 359, startPoint y: 172, endPoint x: 482, endPoint y: 213, distance: 129.7
click at [360, 172] on input "text" at bounding box center [326, 177] width 169 height 20
paste input "kinky"
type input "kinky"
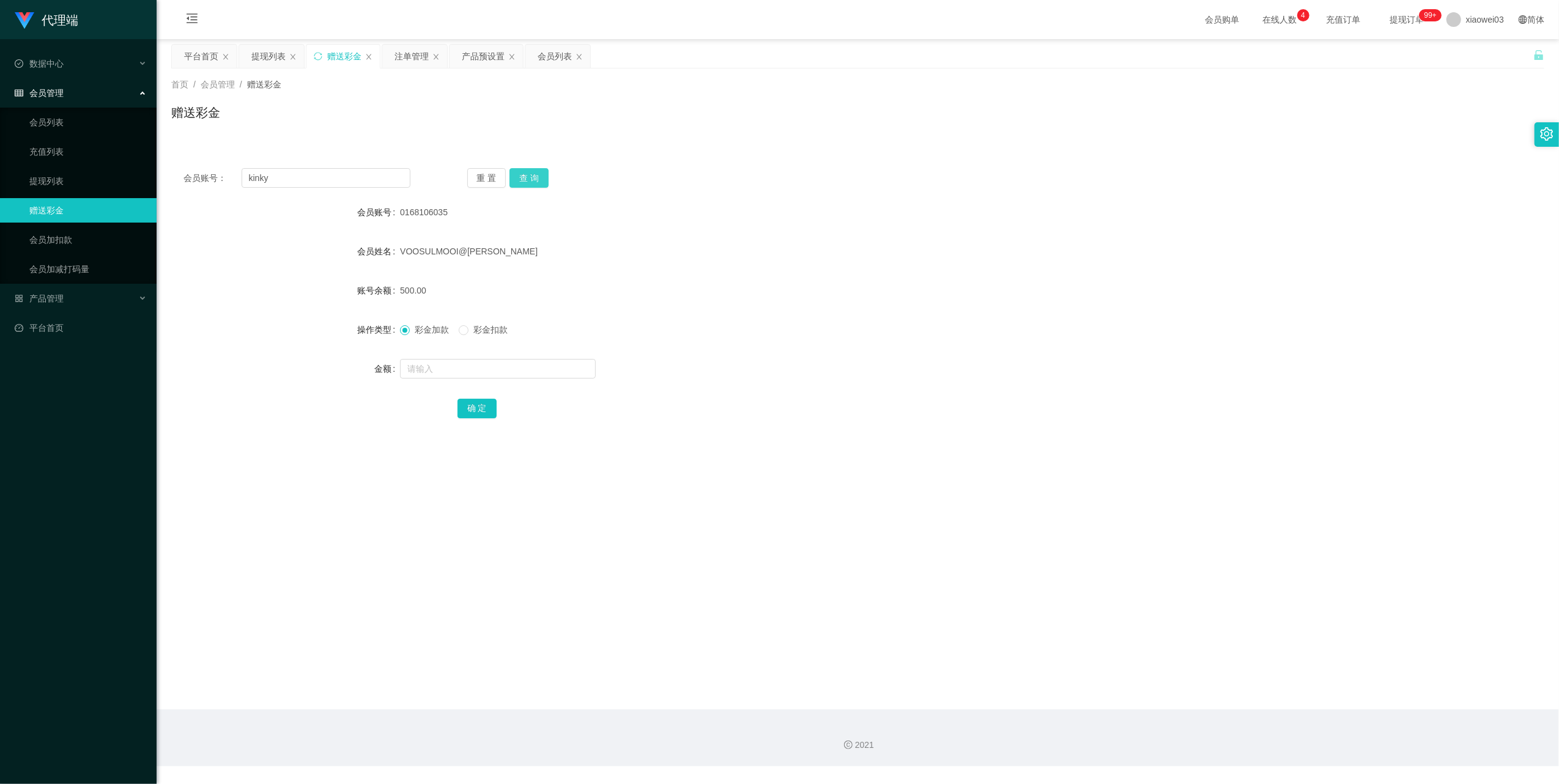
click at [528, 187] on button "查 询" at bounding box center [529, 177] width 39 height 20
click at [481, 370] on input "text" at bounding box center [498, 368] width 196 height 20
type input "500"
click at [481, 406] on button "确 定" at bounding box center [477, 408] width 39 height 20
